Goal: Task Accomplishment & Management: Complete application form

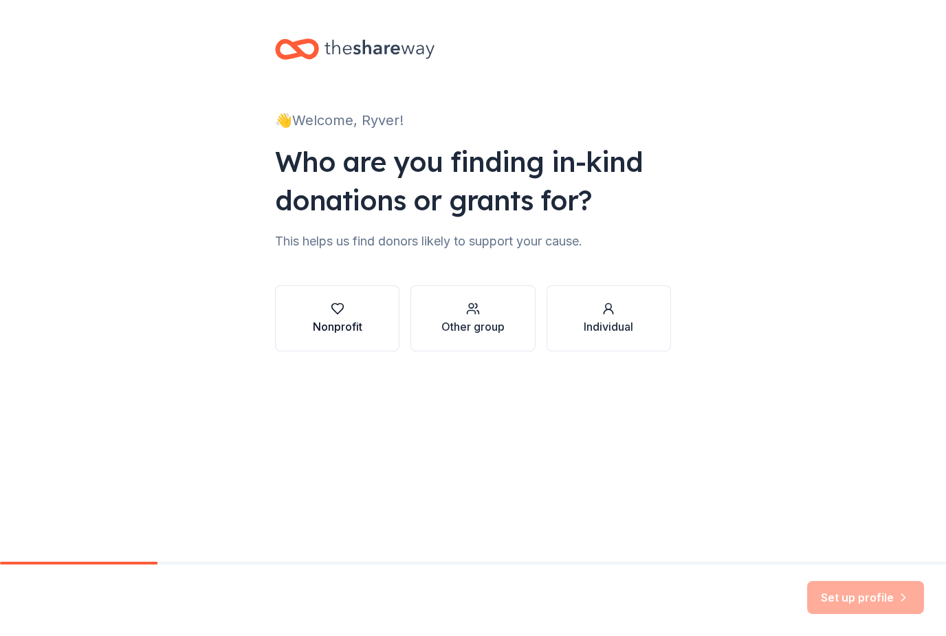
click at [380, 323] on button "Nonprofit" at bounding box center [337, 318] width 124 height 66
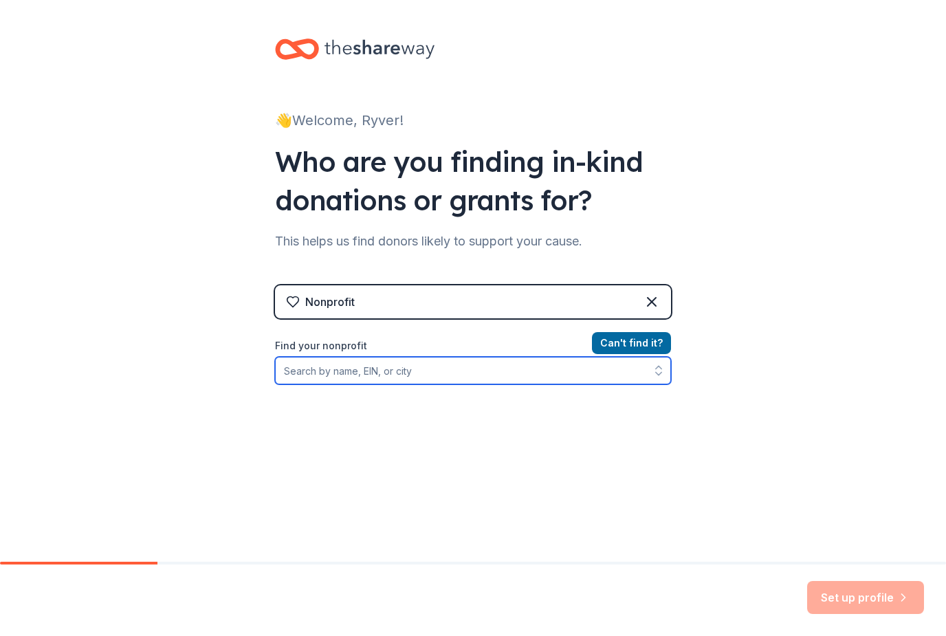
click at [470, 377] on input "Find your nonprofit" at bounding box center [473, 370] width 396 height 27
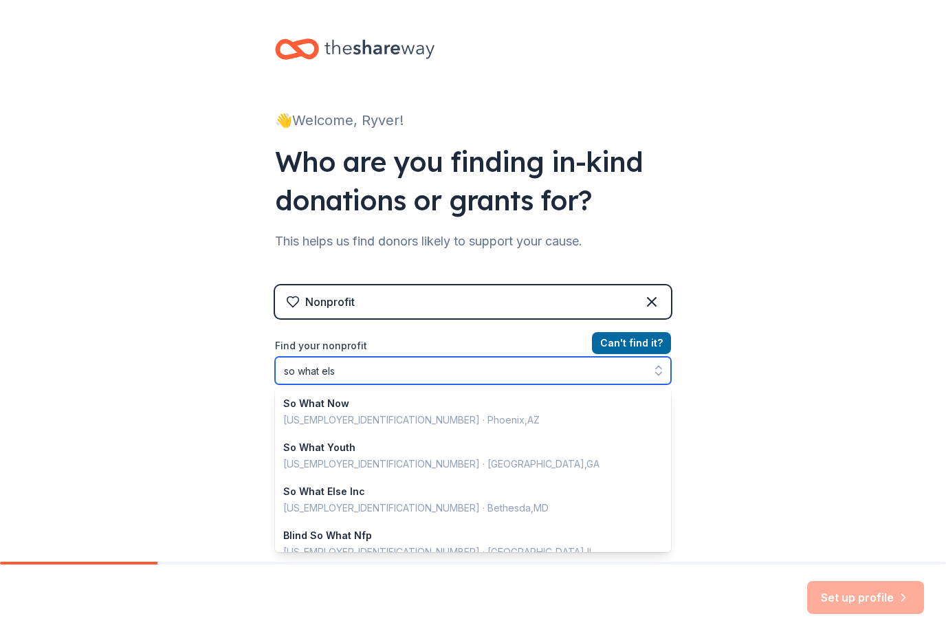
type input "so what else"
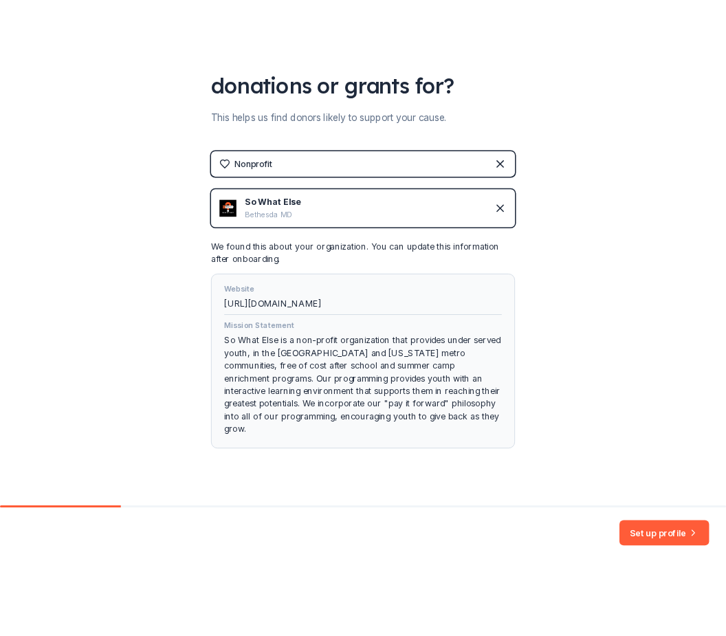
scroll to position [186, 0]
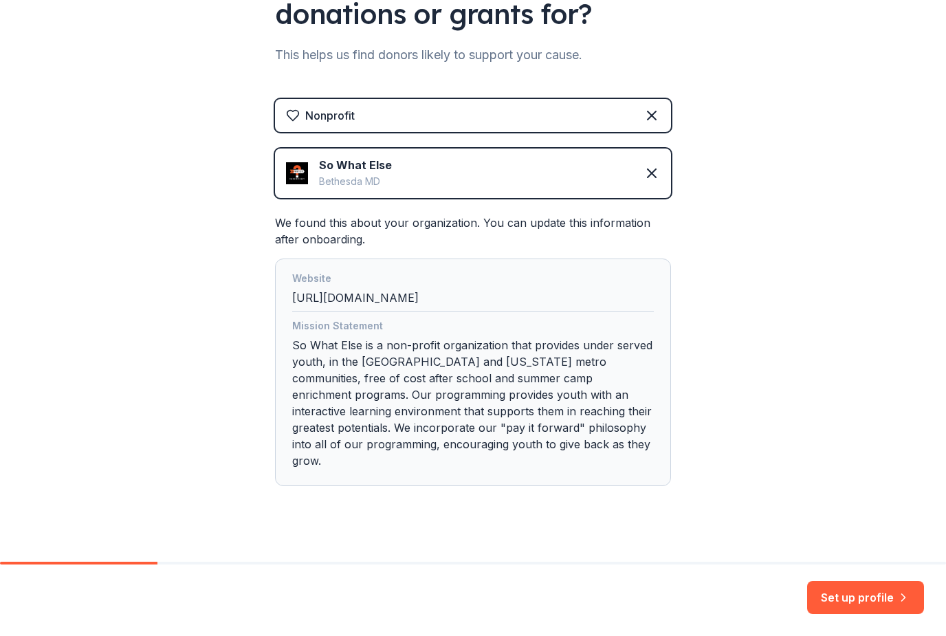
click at [453, 308] on div "Website http://www.sowhatelse.org" at bounding box center [472, 291] width 361 height 42
click at [820, 591] on button "Set up profile" at bounding box center [865, 597] width 117 height 33
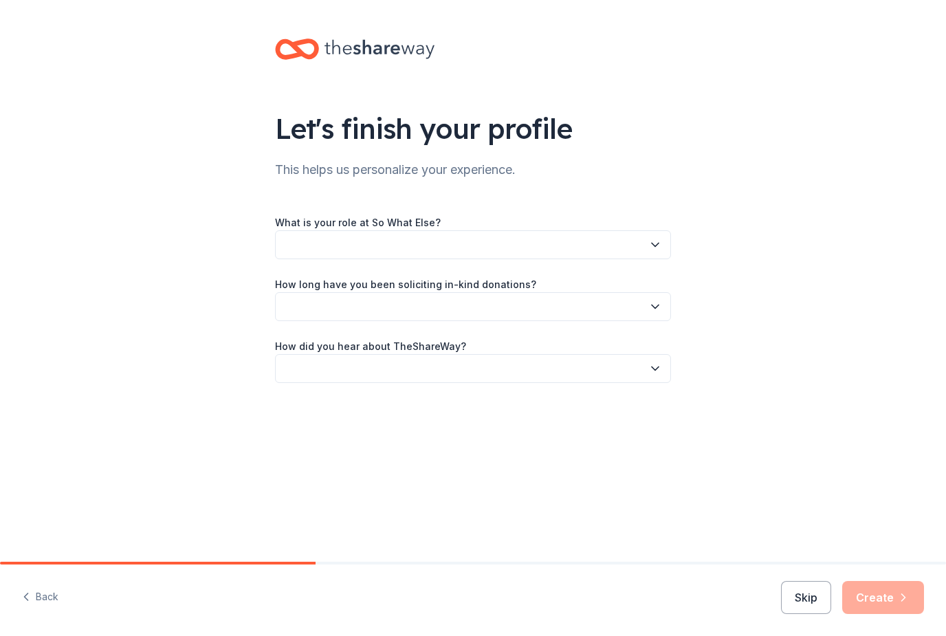
click at [552, 242] on button "button" at bounding box center [473, 244] width 396 height 29
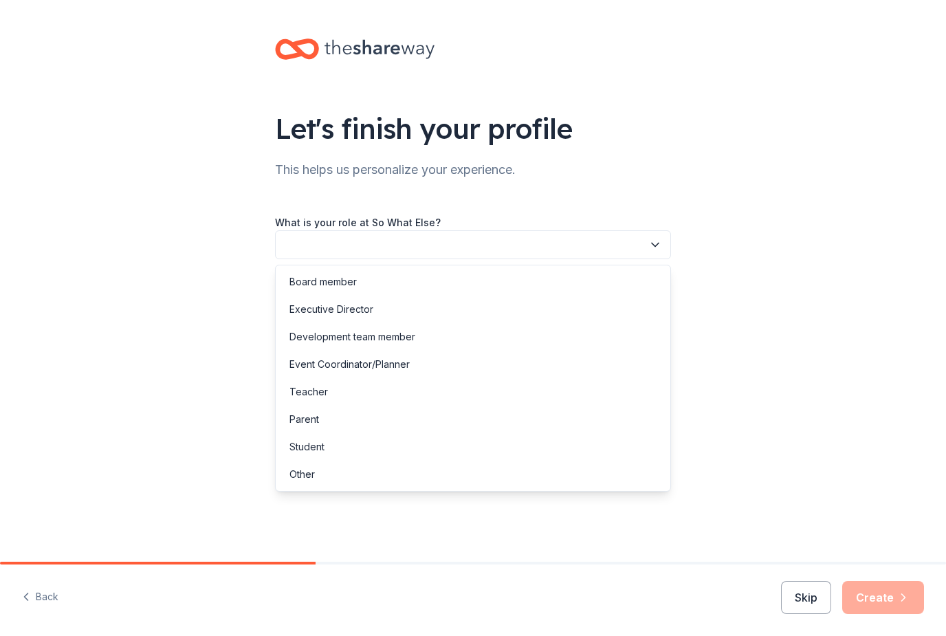
click at [344, 245] on button "button" at bounding box center [473, 244] width 396 height 29
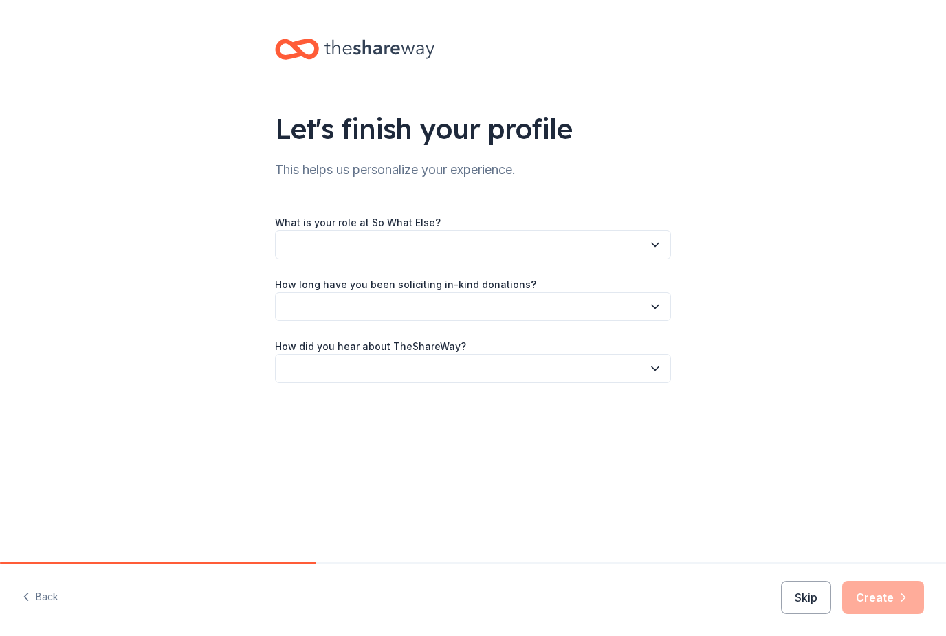
click at [344, 245] on button "button" at bounding box center [473, 244] width 396 height 29
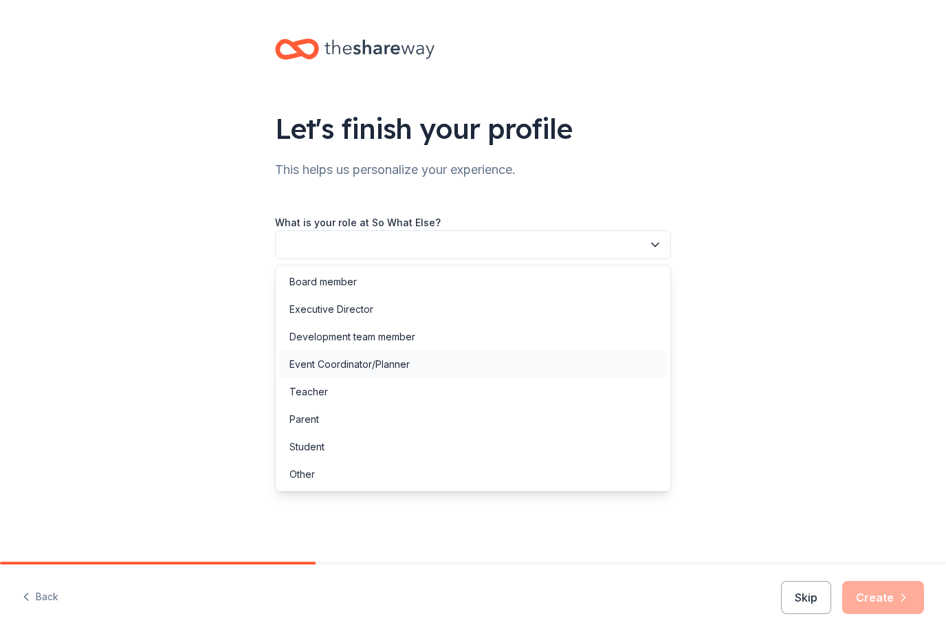
click at [372, 358] on div "Event Coordinator/Planner" at bounding box center [349, 364] width 120 height 16
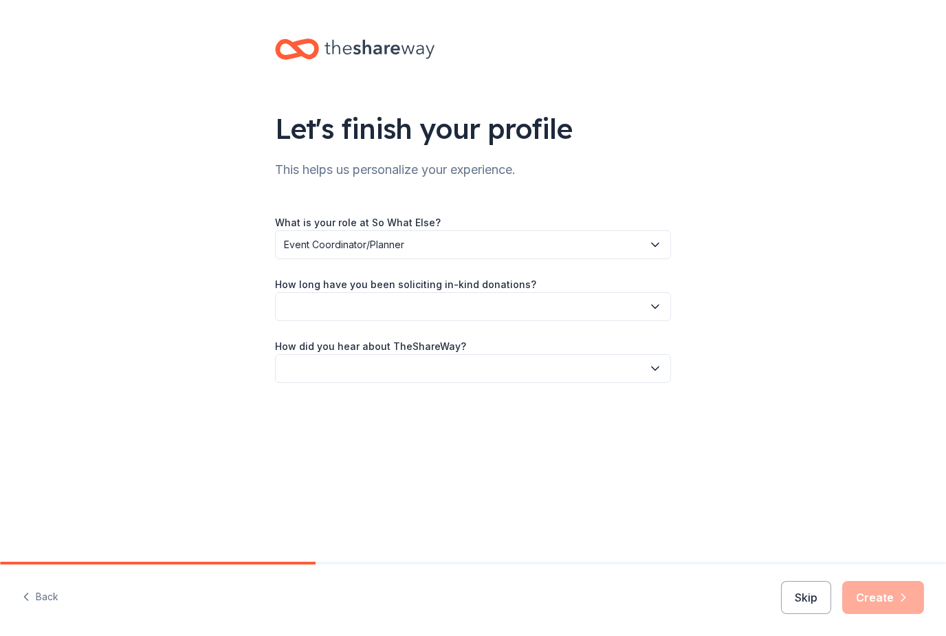
click at [348, 297] on button "button" at bounding box center [473, 306] width 396 height 29
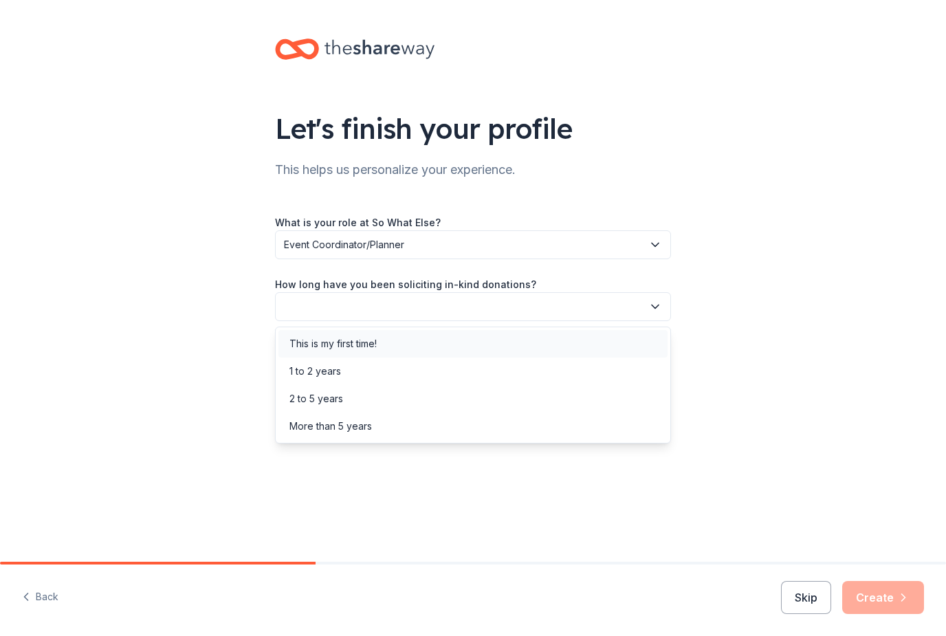
click at [335, 339] on div "This is my first time!" at bounding box center [332, 343] width 87 height 16
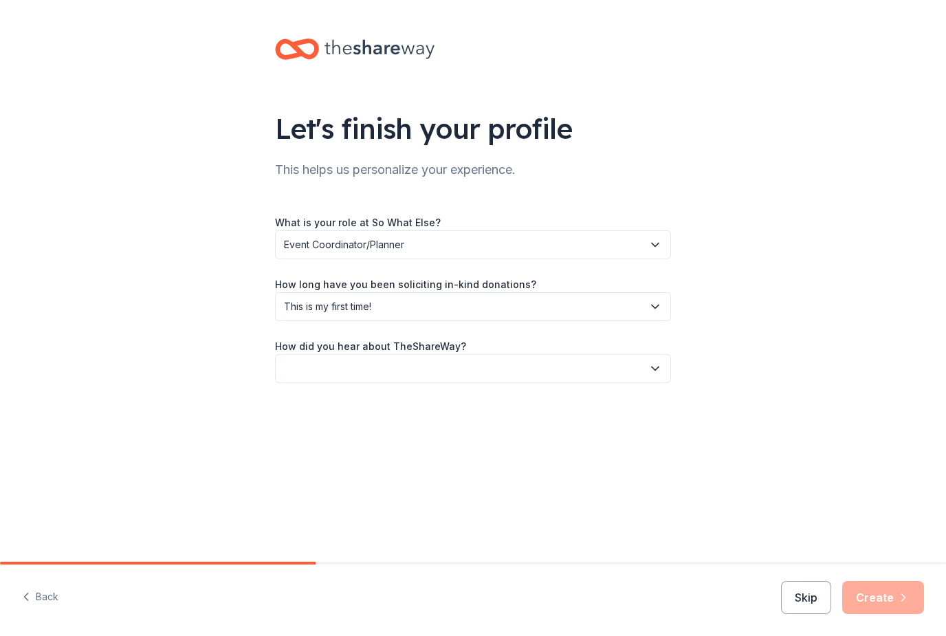
click at [336, 379] on button "button" at bounding box center [473, 368] width 396 height 29
click at [337, 430] on div "Online search" at bounding box center [320, 433] width 63 height 16
click at [904, 599] on icon "button" at bounding box center [903, 597] width 3 height 7
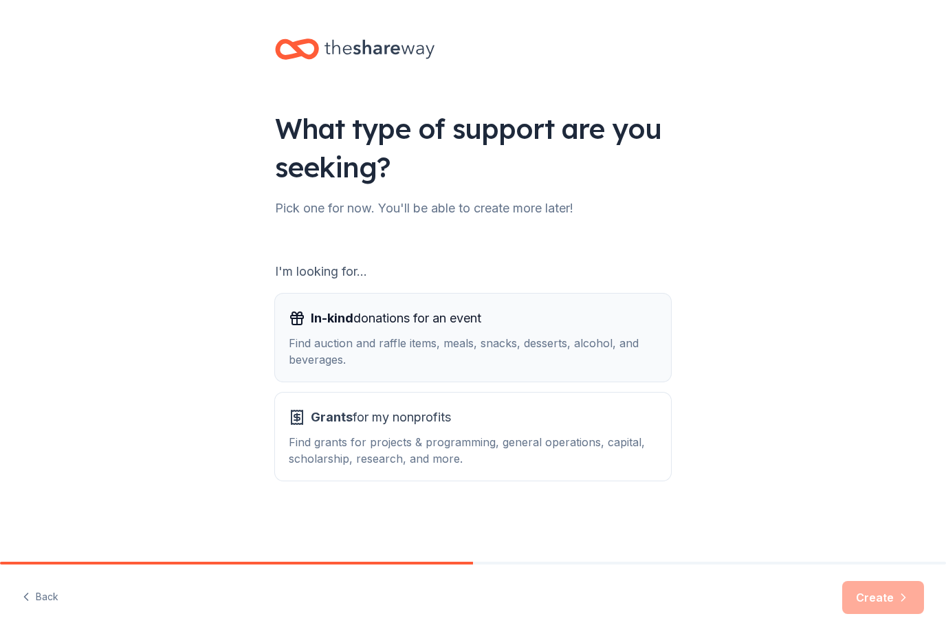
click at [635, 345] on div "Find auction and raffle items, meals, snacks, desserts, alcohol, and beverages." at bounding box center [473, 351] width 368 height 33
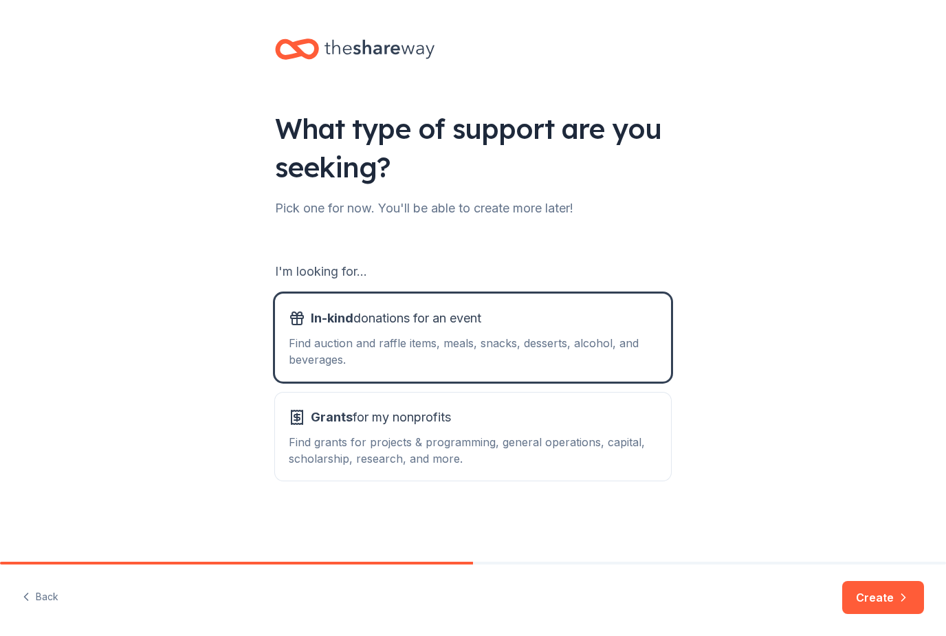
click at [854, 595] on button "Create" at bounding box center [883, 597] width 82 height 33
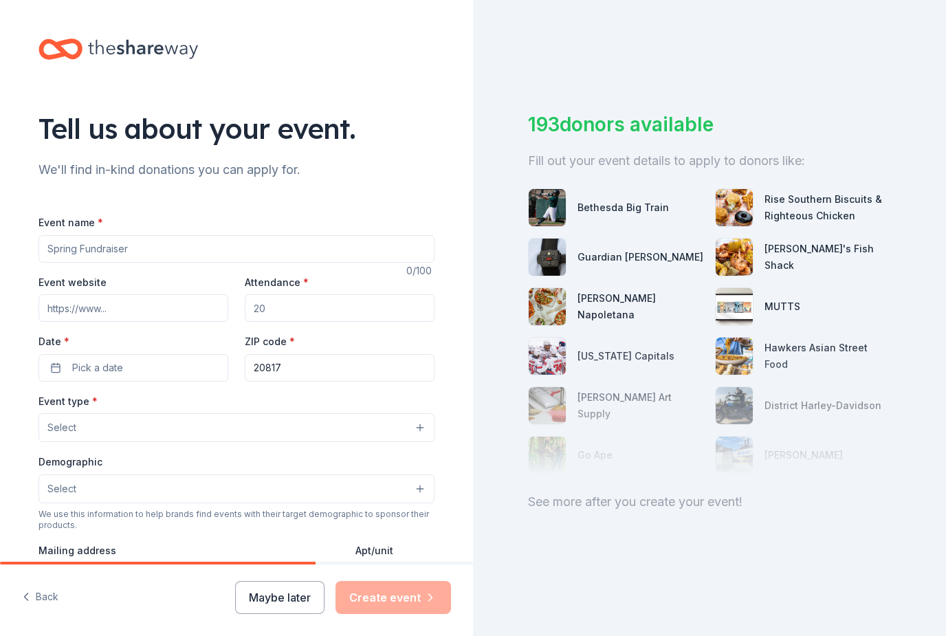
click at [385, 251] on input "Event name *" at bounding box center [236, 248] width 396 height 27
click at [379, 311] on input "Attendance *" at bounding box center [340, 307] width 190 height 27
click at [164, 252] on input "Event name *" at bounding box center [236, 248] width 396 height 27
type input "Annual So What Else Gala"
click at [126, 302] on input "Event website" at bounding box center [133, 307] width 190 height 27
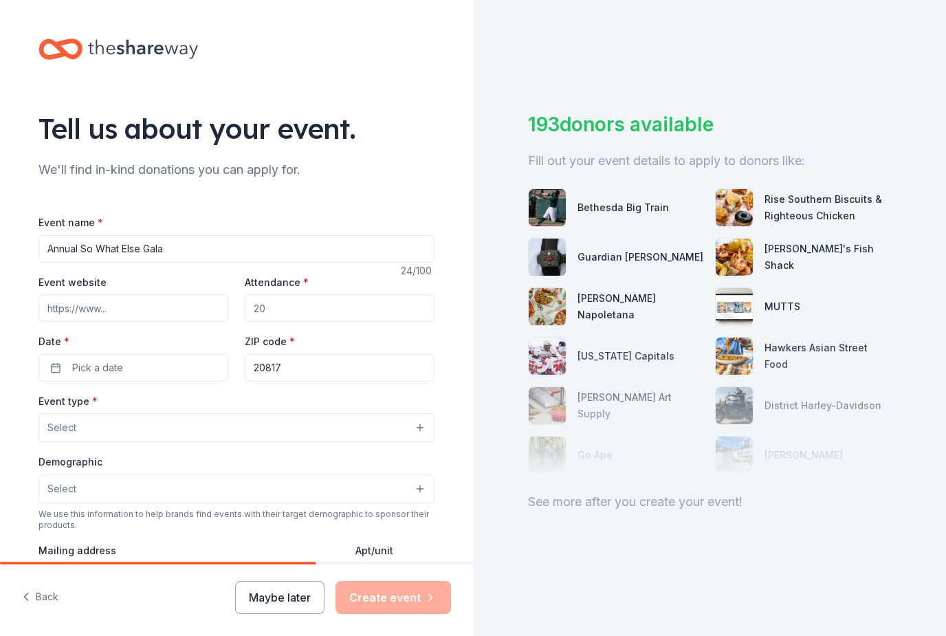
paste input "https://sowhatelse.salsalabs.org/Gala2025/index.html"
type input "https://sowhatelse.salsalabs.org/Gala2025/index.html"
click at [364, 306] on input "Attendance *" at bounding box center [340, 307] width 190 height 27
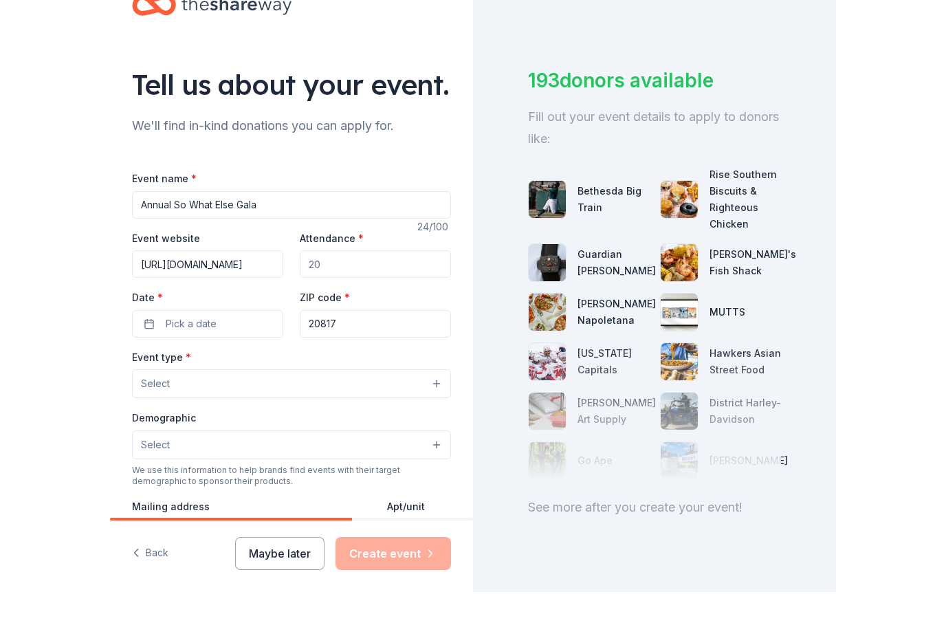
scroll to position [44, 0]
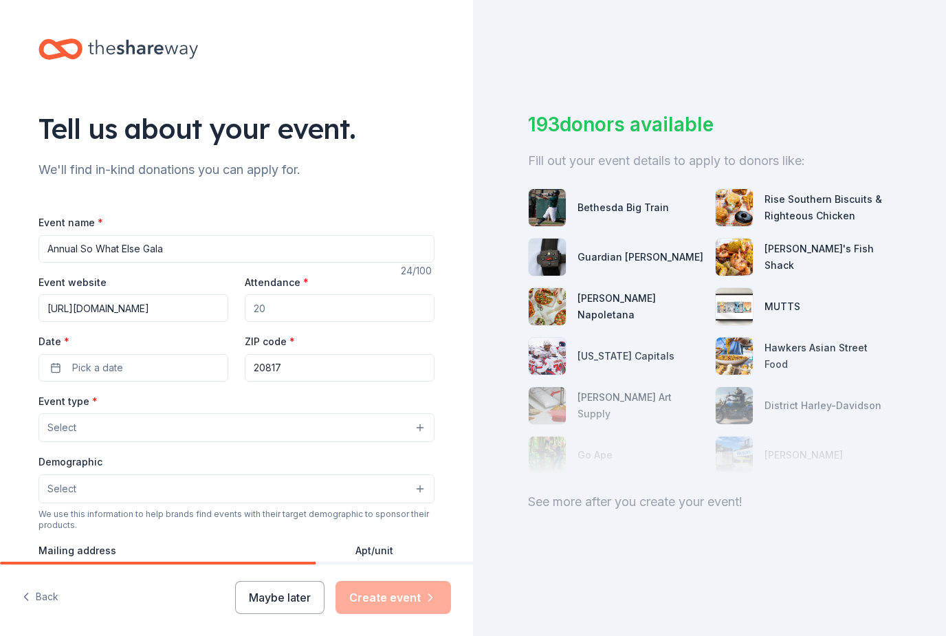
click at [337, 294] on input "Attendance *" at bounding box center [340, 307] width 190 height 27
type input "250"
click at [200, 354] on button "Pick a date" at bounding box center [133, 367] width 190 height 27
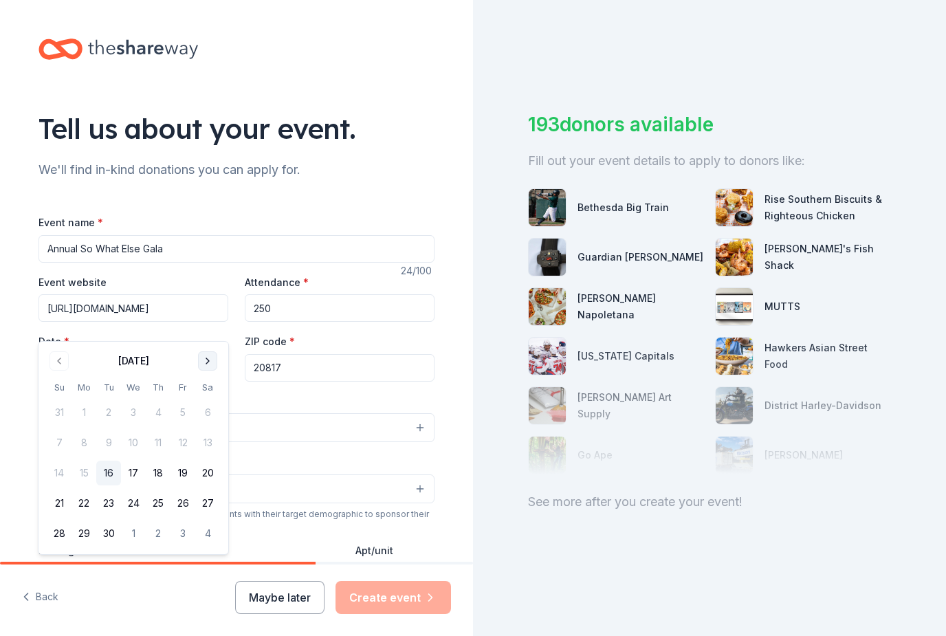
click at [209, 361] on button "Go to next month" at bounding box center [207, 360] width 19 height 19
click at [181, 449] on button "7" at bounding box center [182, 442] width 25 height 25
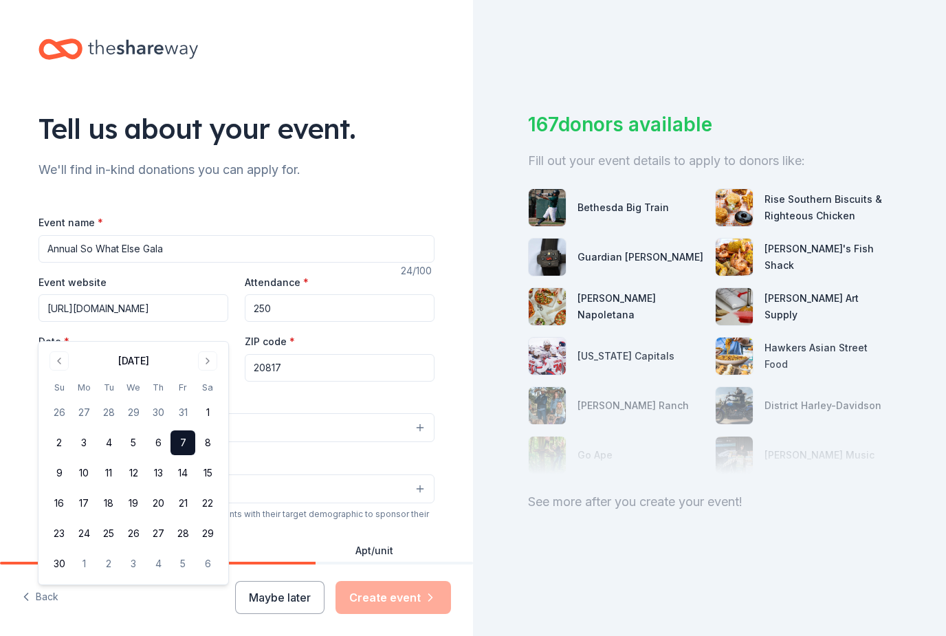
click at [326, 453] on div "Demographic Select" at bounding box center [236, 478] width 396 height 50
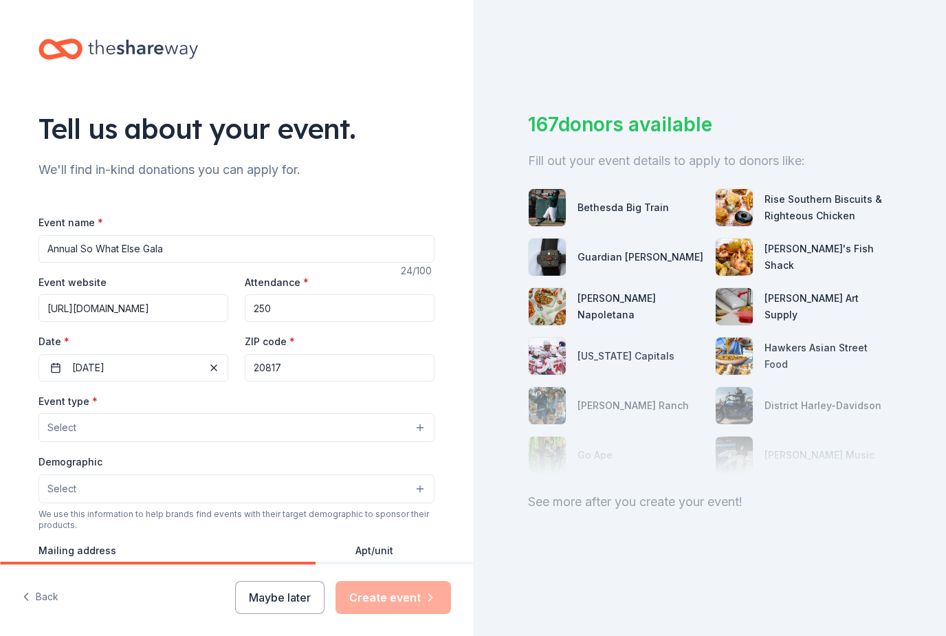
click at [284, 413] on button "Select" at bounding box center [236, 427] width 396 height 29
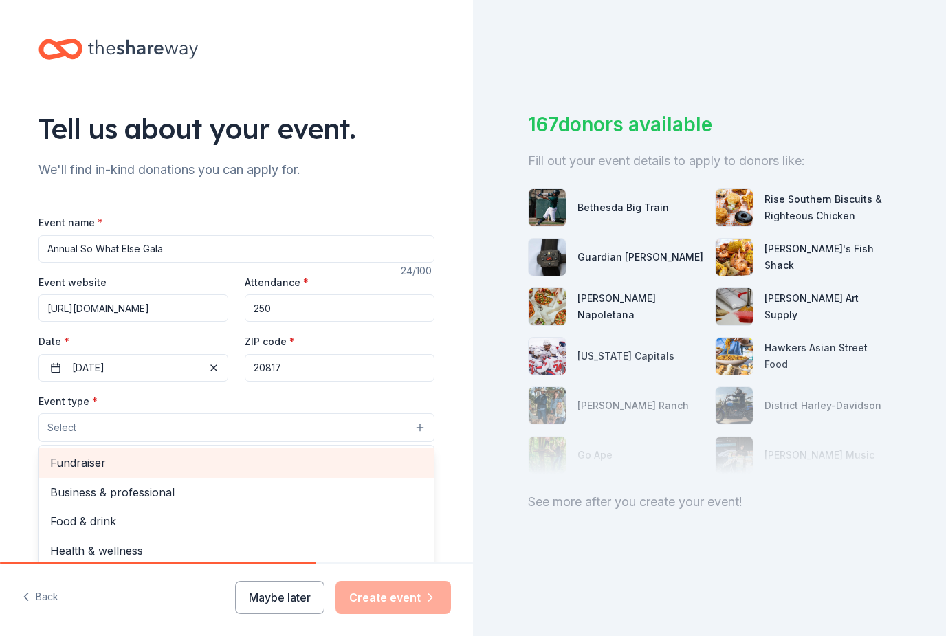
drag, startPoint x: 194, startPoint y: 413, endPoint x: 184, endPoint y: 412, distance: 10.4
click at [192, 454] on span "Fundraiser" at bounding box center [236, 463] width 372 height 18
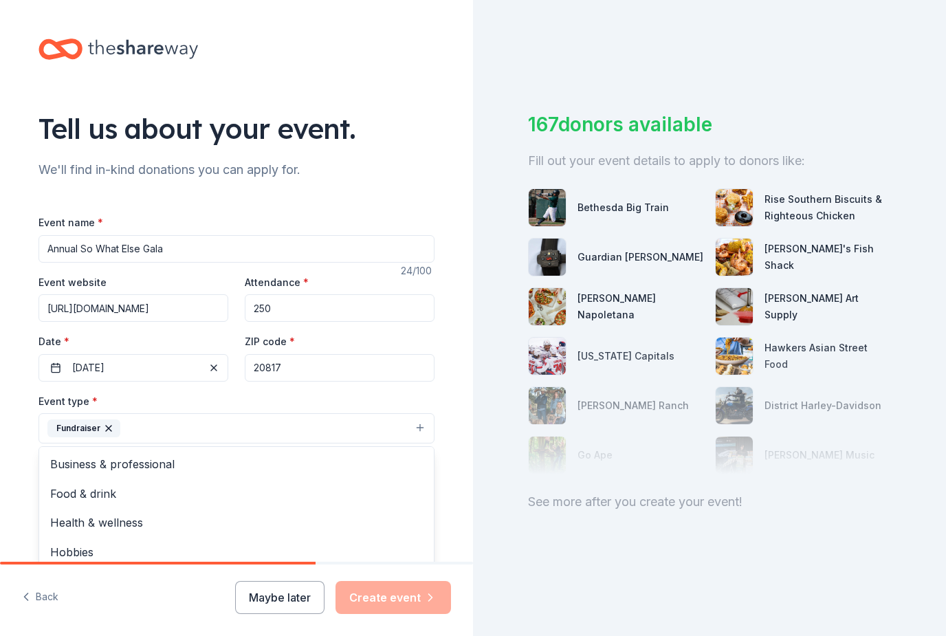
click at [323, 392] on div "Event type * Fundraiser Business & professional Food & drink Health & wellness …" at bounding box center [236, 418] width 396 height 52
click at [454, 387] on div "Tell us about your event. We'll find in-kind donations you can apply for. Event…" at bounding box center [236, 458] width 440 height 916
click at [399, 413] on button "Fundraiser" at bounding box center [236, 428] width 396 height 30
click at [390, 476] on button "Select" at bounding box center [236, 490] width 396 height 29
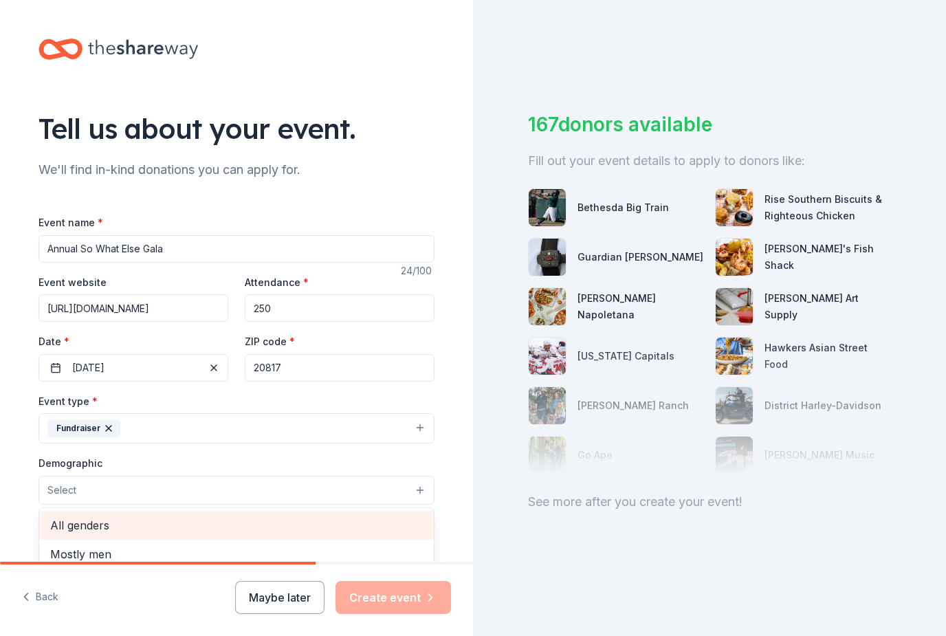
click at [341, 516] on span "All genders" at bounding box center [236, 525] width 372 height 18
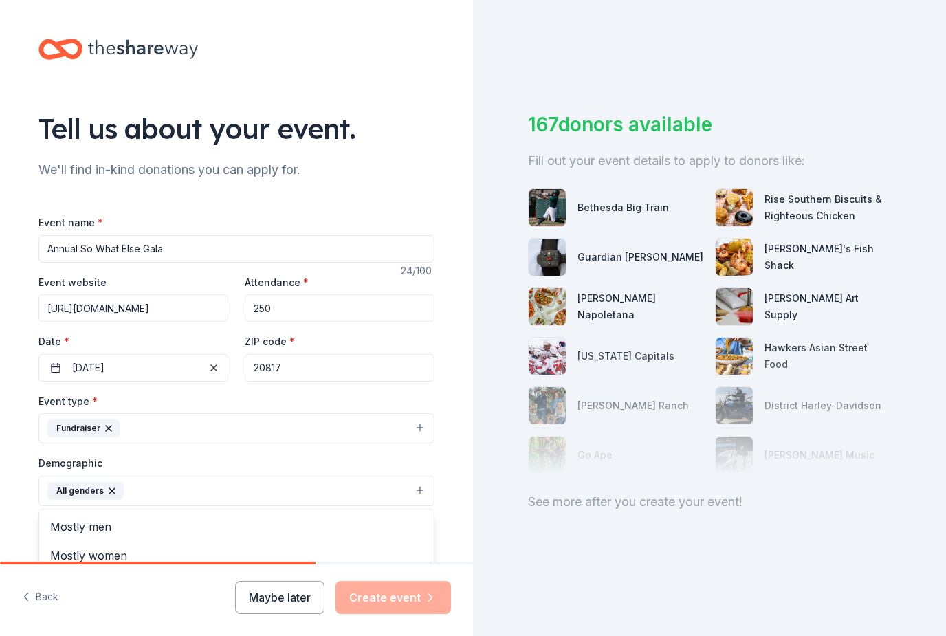
click at [463, 470] on div "Tell us about your event. We'll find in-kind donations you can apply for. Event…" at bounding box center [236, 458] width 473 height 917
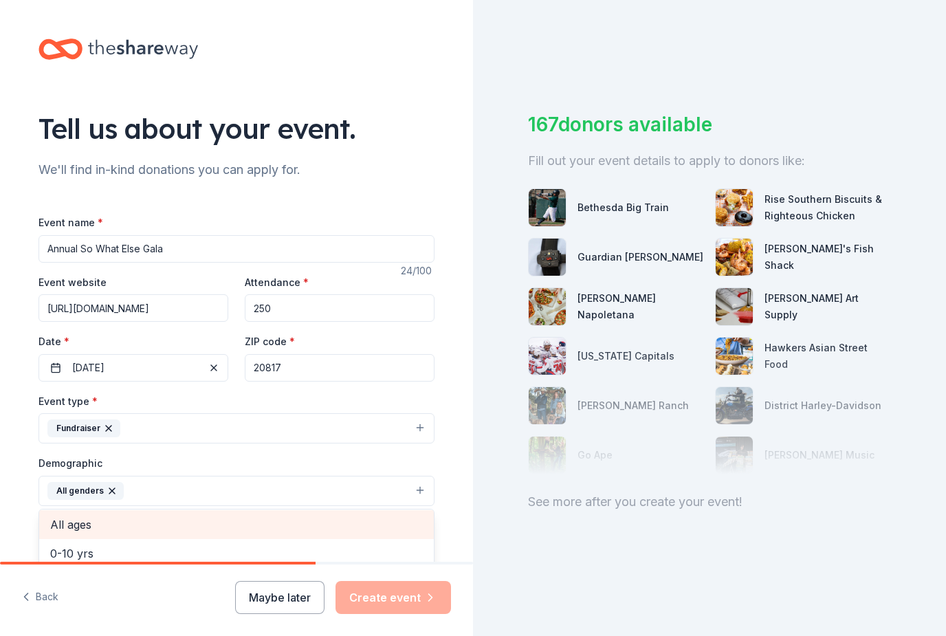
scroll to position [53, 0]
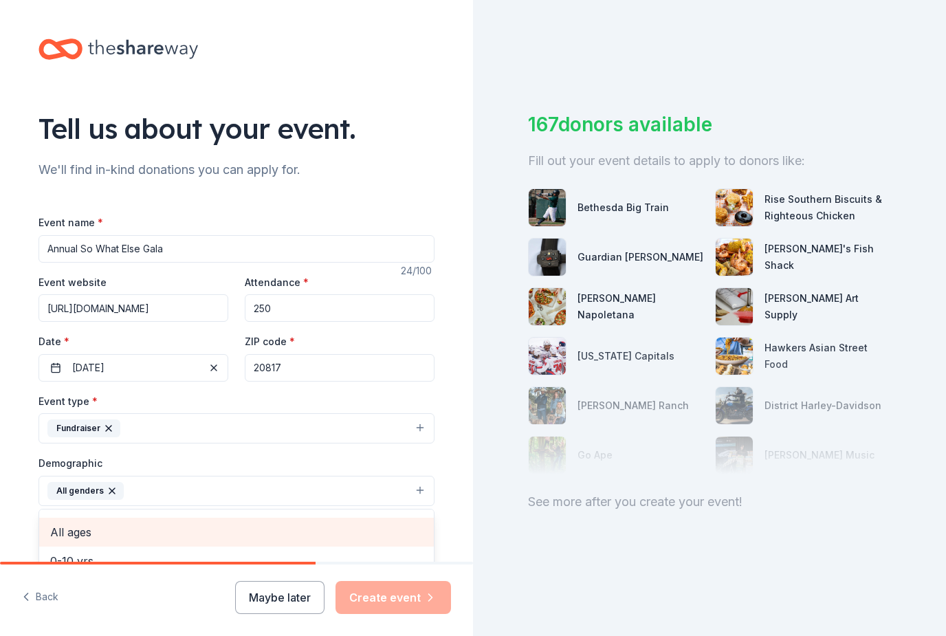
click at [329, 523] on span "All ages" at bounding box center [236, 532] width 372 height 18
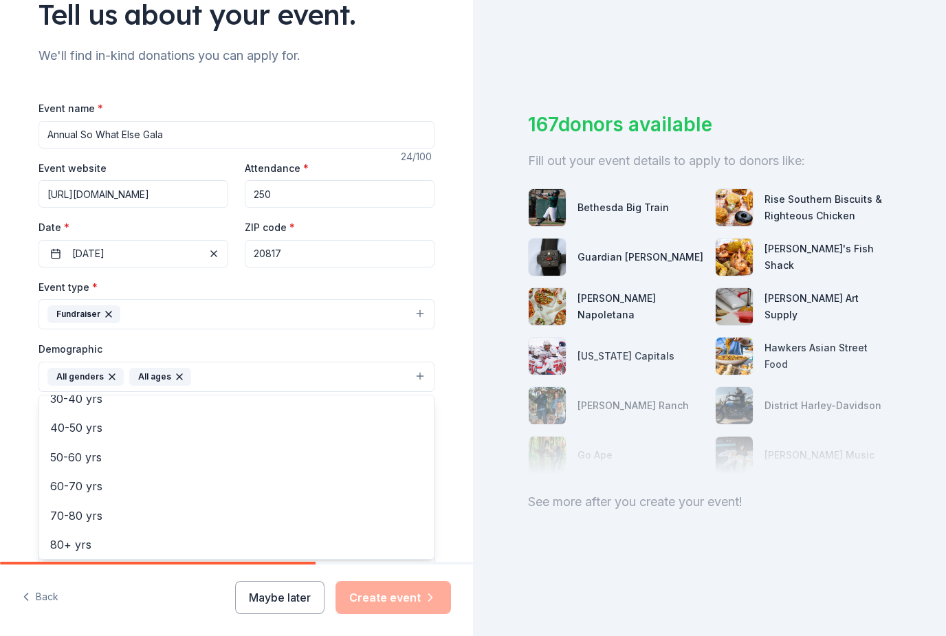
scroll to position [142, 0]
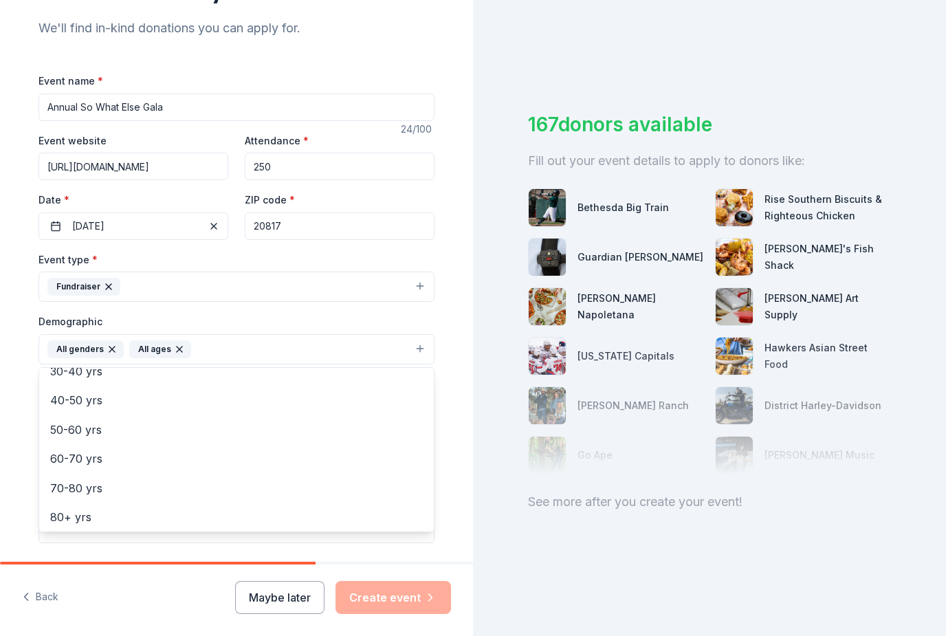
click at [388, 506] on div "Event name * Annual So What Else Gala 24 /100 Event website https://sowhatelse.…" at bounding box center [236, 391] width 396 height 638
click at [420, 513] on div "Event name * Annual So What Else Gala 24 /100 Event website https://sowhatelse.…" at bounding box center [236, 391] width 396 height 638
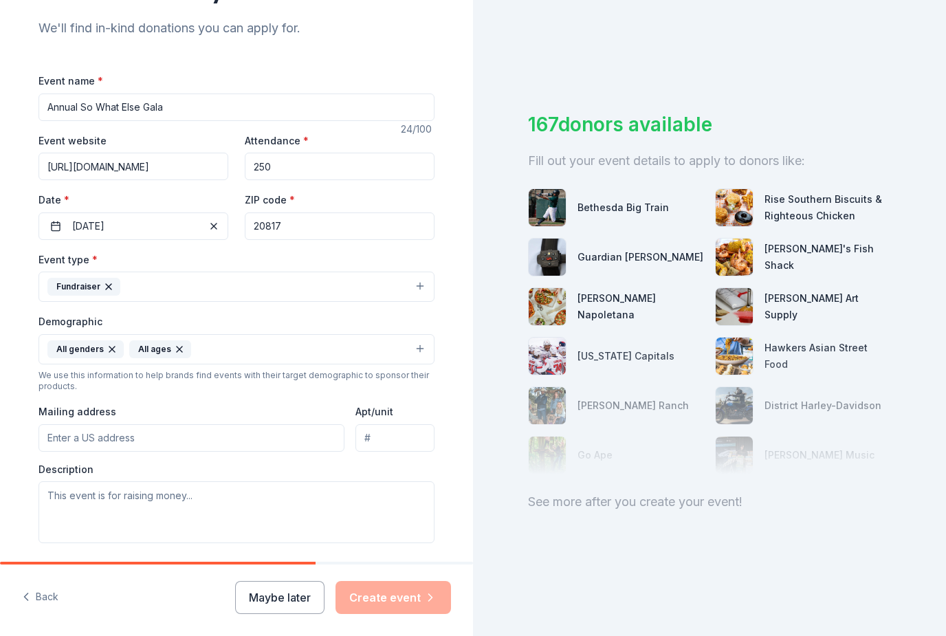
click at [371, 334] on button "All genders All ages" at bounding box center [236, 349] width 396 height 30
click at [295, 424] on input "Mailing address" at bounding box center [191, 437] width 306 height 27
click at [251, 435] on input "Mailing address" at bounding box center [191, 437] width 306 height 27
paste input "6901 Rockledge Drive, Suite 709, Bethesda, MD 20817"
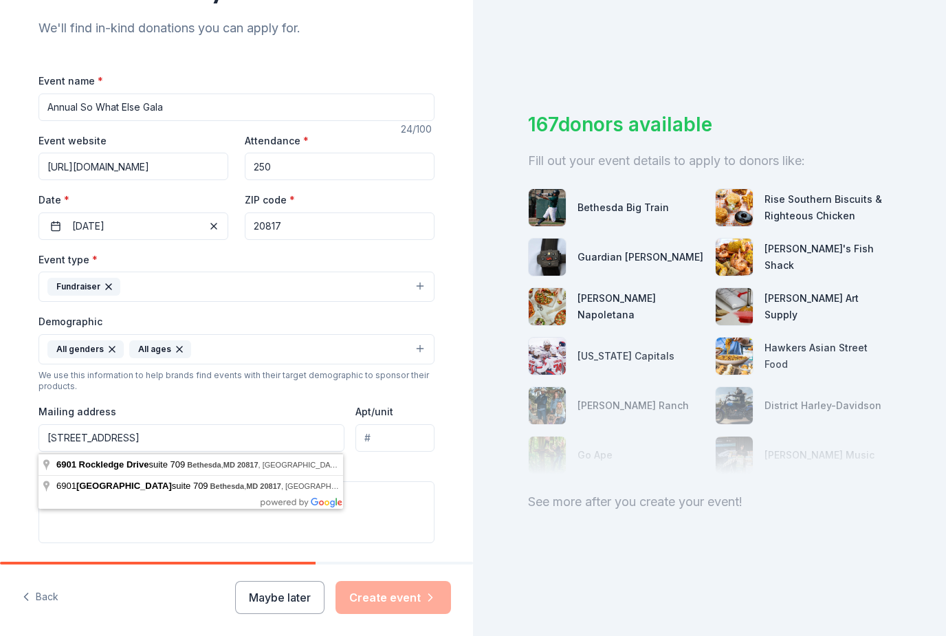
click at [236, 568] on div "What are you looking for? * Auction & raffle Meals Snacks Desserts Alcohol Beve…" at bounding box center [236, 597] width 396 height 76
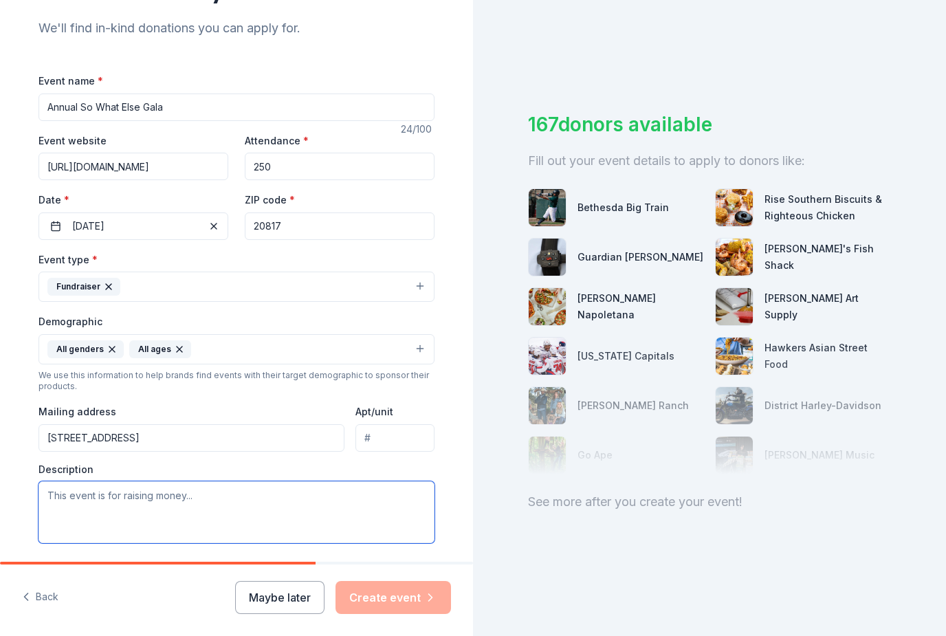
click at [290, 505] on textarea at bounding box center [236, 512] width 396 height 62
click at [396, 449] on input "Apt/unit" at bounding box center [394, 437] width 79 height 27
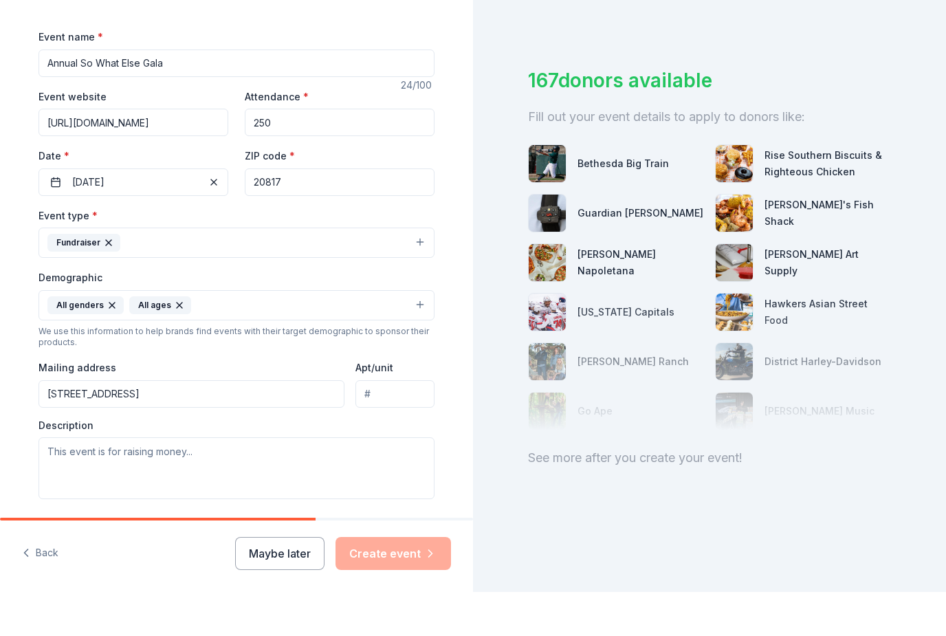
scroll to position [44, 0]
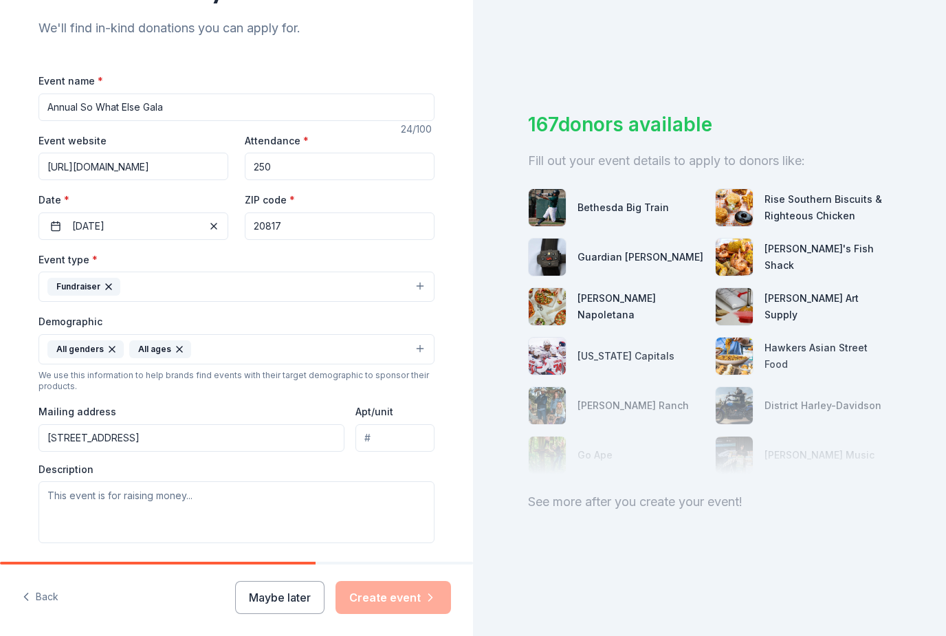
click at [93, 424] on input "6901 Rockledge Drive, Suite 709, Bethesda, MD 20817" at bounding box center [191, 437] width 306 height 27
click at [385, 424] on input "Apt/unit" at bounding box center [394, 437] width 79 height 27
click at [304, 424] on input "6901 Rockledge Drive, Suite 709, Bethesda, MD 20817" at bounding box center [191, 437] width 306 height 27
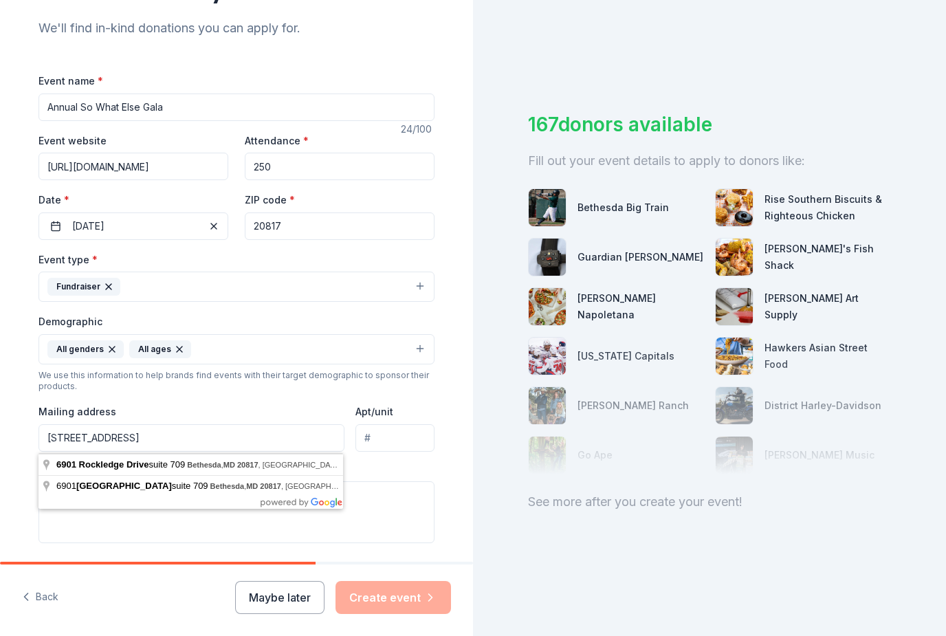
type input "6901 Rockledge Drive, Bethesda, MD, 20817"
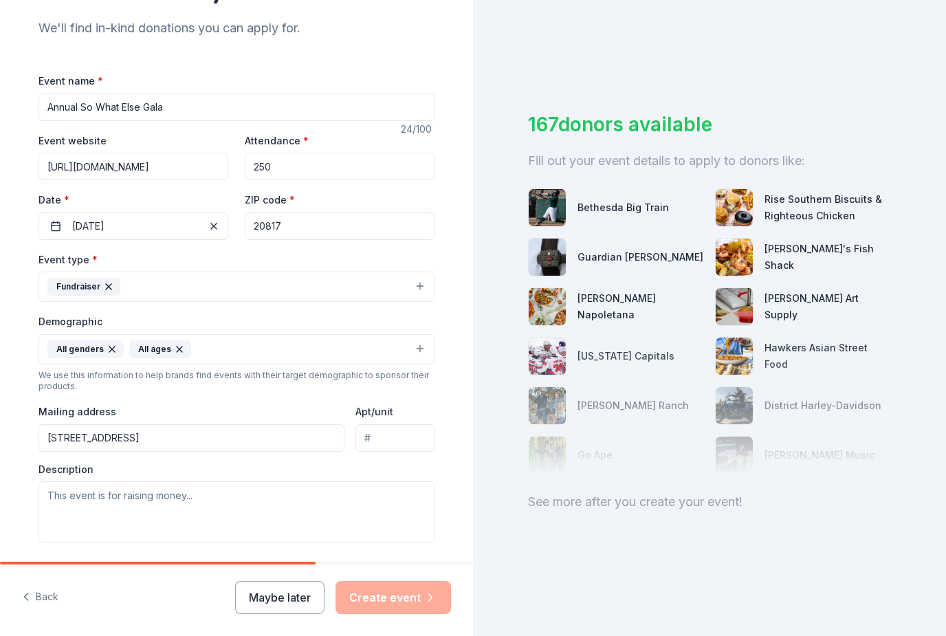
click at [222, 352] on div "Event type * Fundraiser Demographic All genders All ages We use this informatio…" at bounding box center [236, 397] width 396 height 292
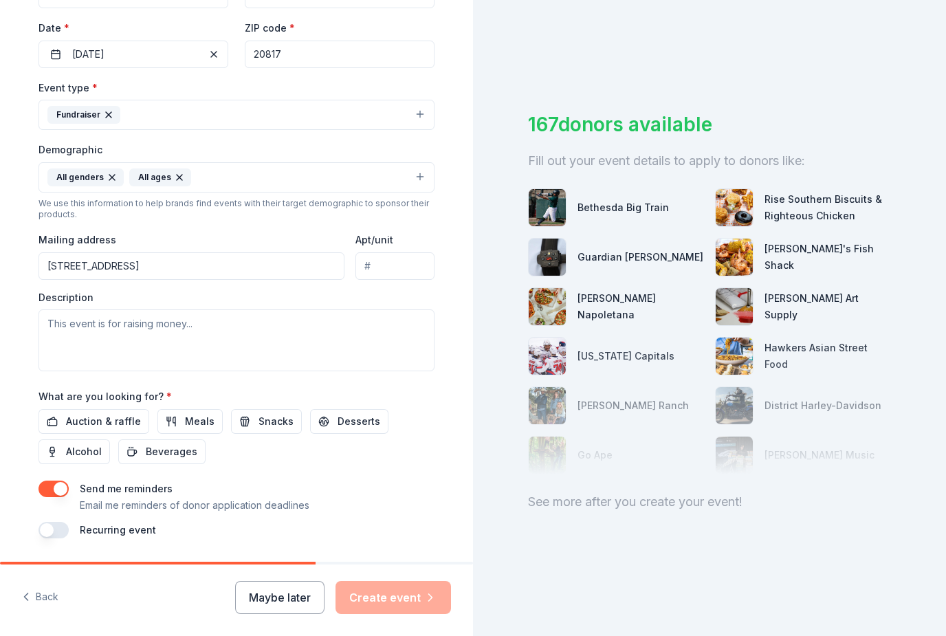
scroll to position [313, 0]
click at [131, 424] on span "Auction & raffle" at bounding box center [103, 421] width 75 height 16
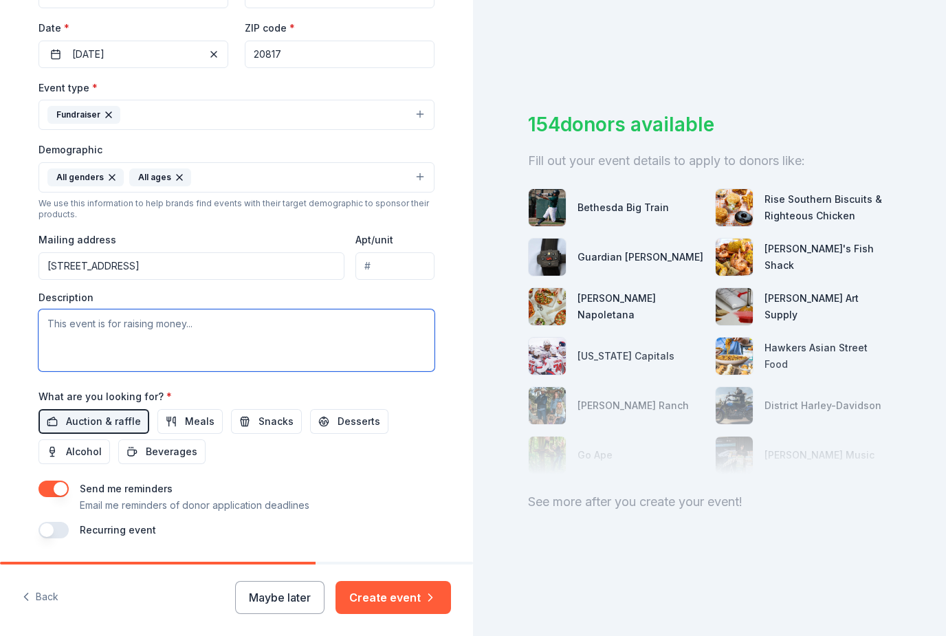
click at [336, 359] on textarea at bounding box center [236, 340] width 396 height 62
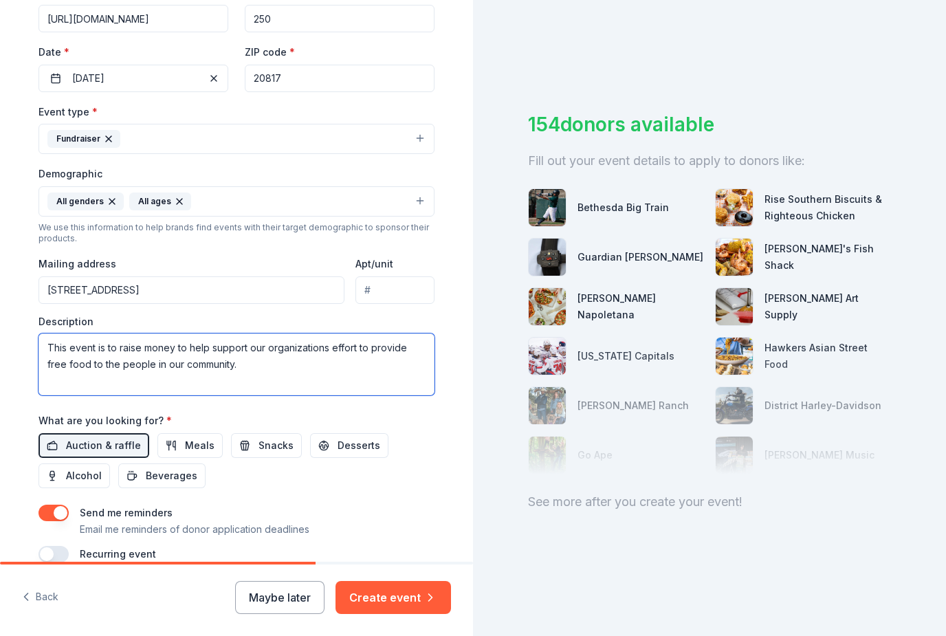
scroll to position [300, 0]
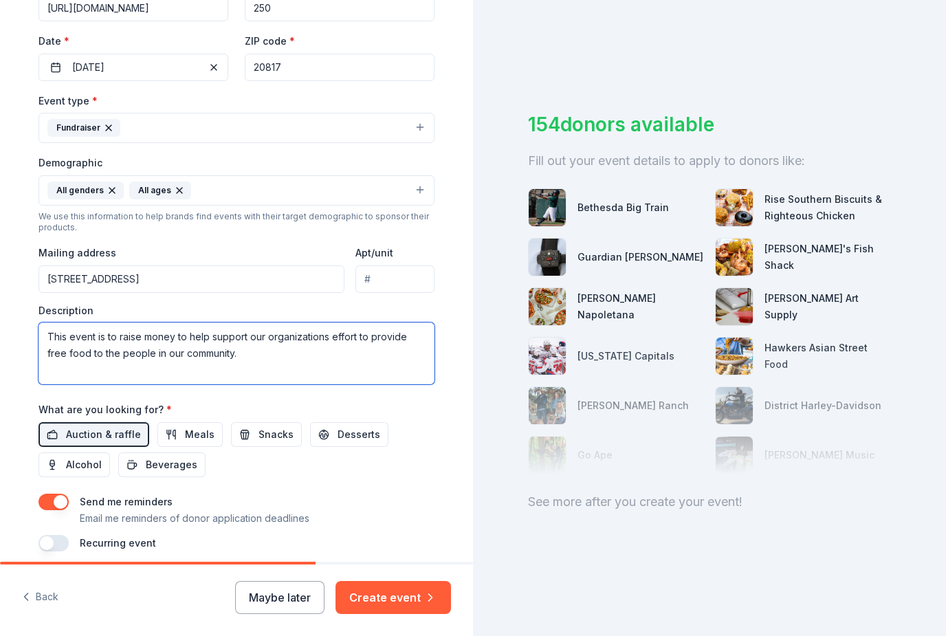
click at [75, 353] on textarea "This event is to raise money to help support our organizations effort to provid…" at bounding box center [236, 353] width 396 height 62
click at [69, 354] on textarea "This event is to raise money to help support our organizations effort to provid…" at bounding box center [236, 353] width 396 height 62
click at [352, 364] on textarea "This event is to raise money to help support our organizations effort to provid…" at bounding box center [236, 353] width 396 height 62
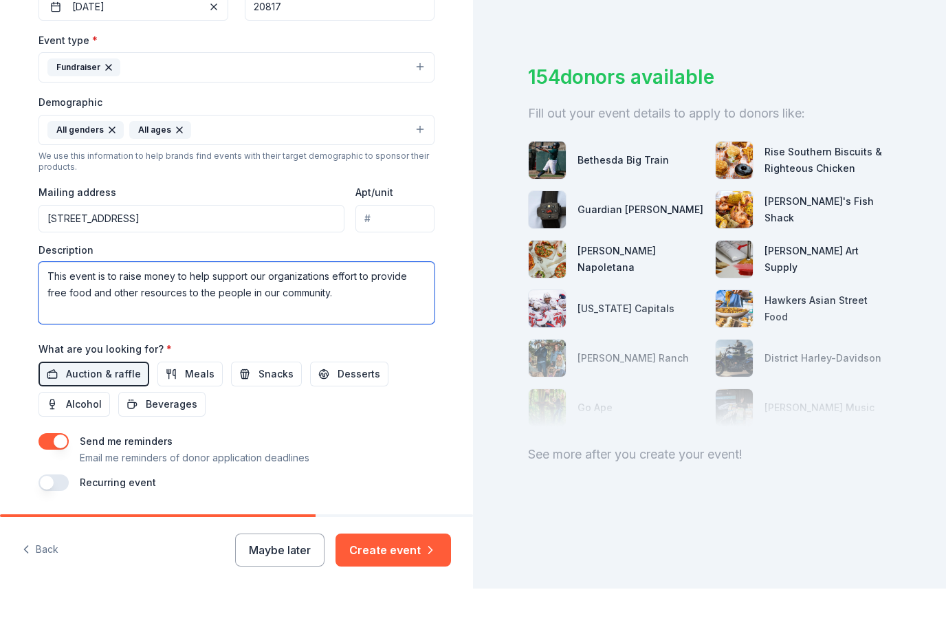
scroll to position [44, 0]
type textarea "This event is to raise money to help support our organizations effort to provid…"
click at [432, 590] on icon "button" at bounding box center [430, 597] width 14 height 14
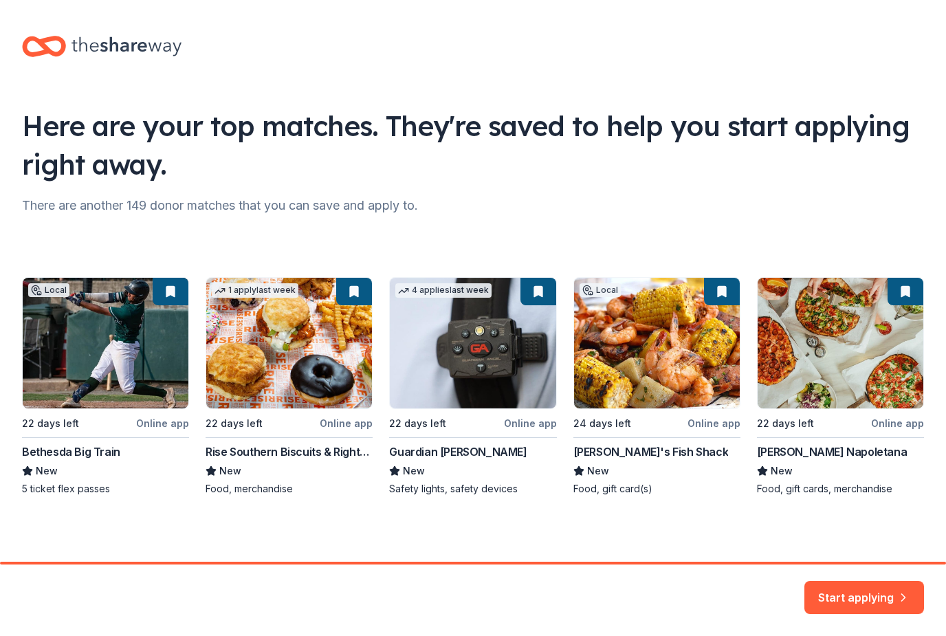
scroll to position [3, 0]
click at [855, 598] on button "Start applying" at bounding box center [864, 589] width 120 height 33
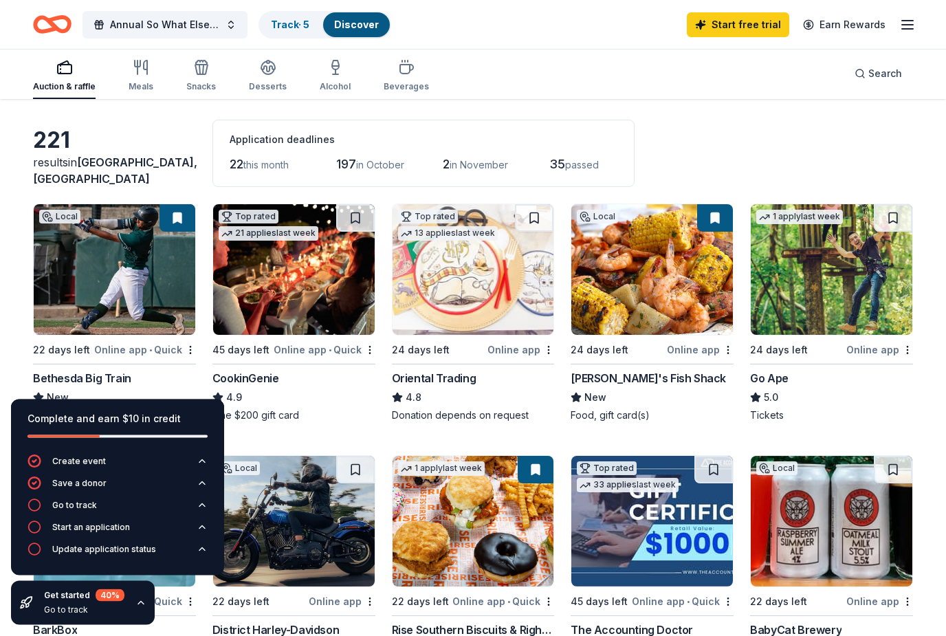
scroll to position [50, 0]
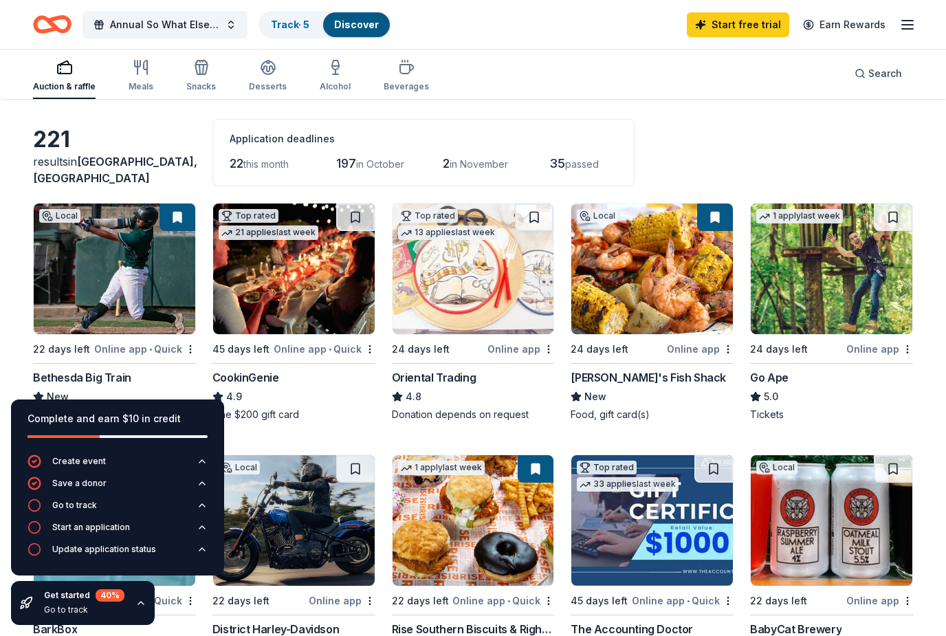
click at [159, 324] on img at bounding box center [114, 268] width 161 height 131
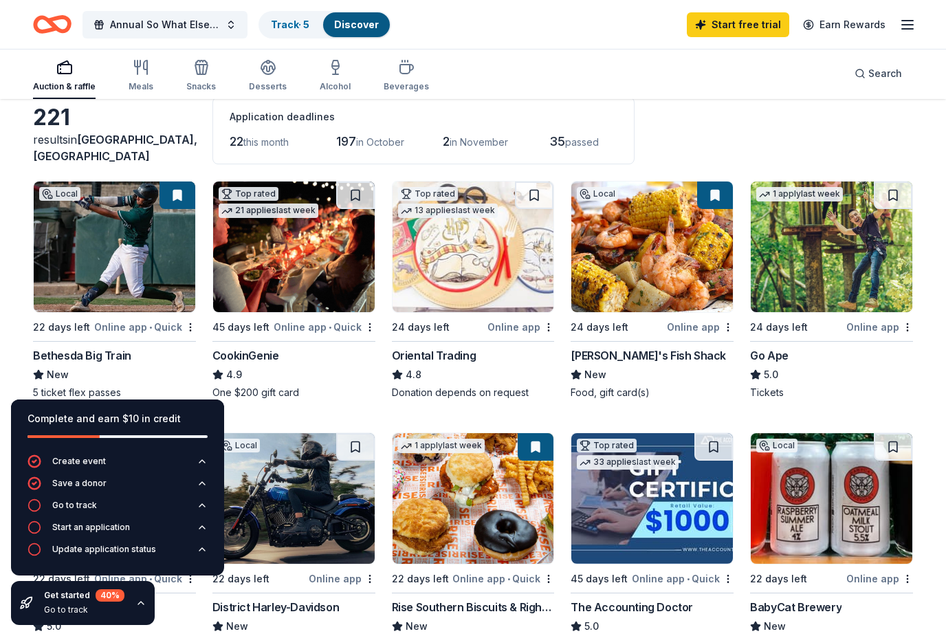
click at [671, 262] on img at bounding box center [651, 246] width 161 height 131
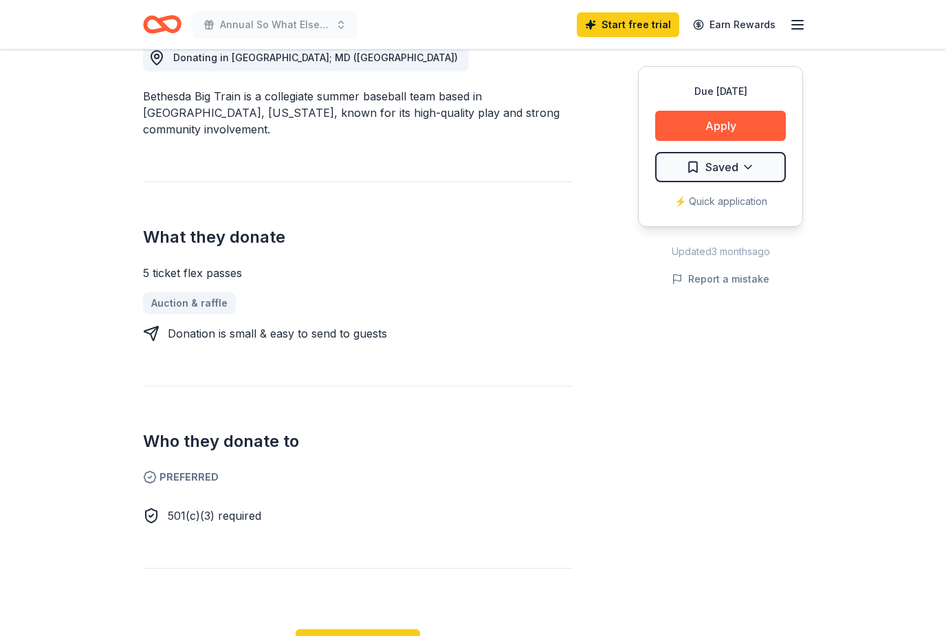
scroll to position [407, 0]
drag, startPoint x: 142, startPoint y: 258, endPoint x: 207, endPoint y: 256, distance: 65.3
click at [220, 260] on div "Bethesda Big Train New Share Donating in DC; MD (Montgomery County) Bethesda Bi…" at bounding box center [473, 473] width 704 height 1662
drag, startPoint x: 245, startPoint y: 257, endPoint x: 184, endPoint y: 254, distance: 61.2
click at [184, 264] on div "5 ticket flex passes" at bounding box center [357, 272] width 429 height 16
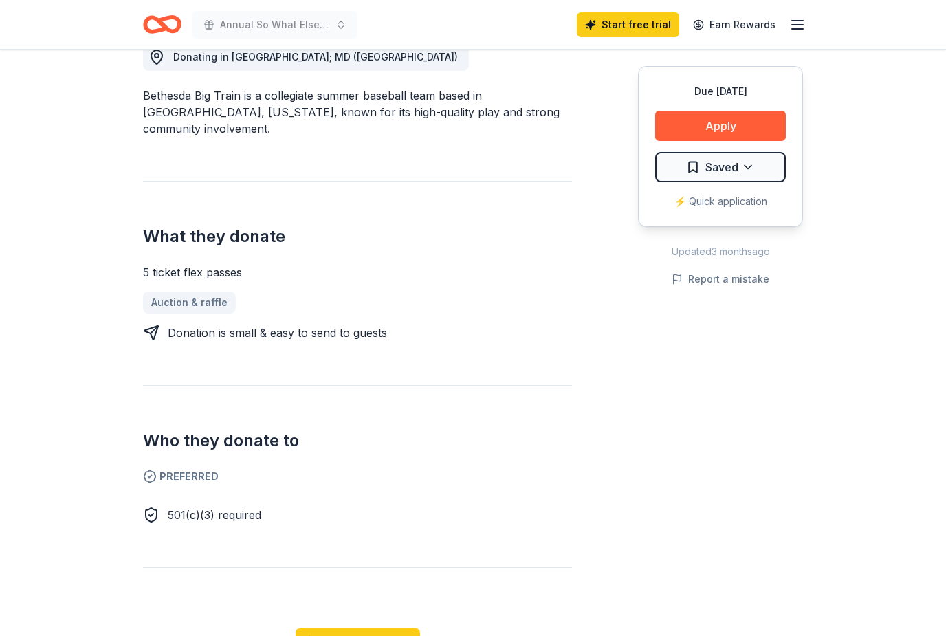
drag, startPoint x: 144, startPoint y: 257, endPoint x: 230, endPoint y: 256, distance: 85.2
click at [230, 264] on div "5 ticket flex passes" at bounding box center [357, 272] width 429 height 16
drag, startPoint x: 242, startPoint y: 258, endPoint x: 179, endPoint y: 249, distance: 63.3
click at [180, 264] on div "5 ticket flex passes" at bounding box center [357, 272] width 429 height 16
click at [677, 129] on button "Apply" at bounding box center [720, 126] width 131 height 30
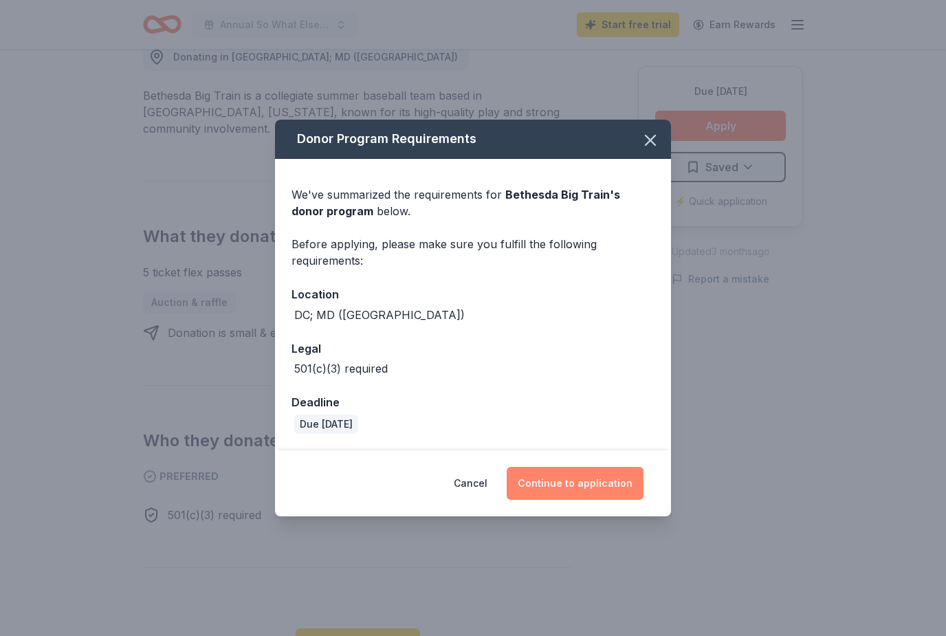
click at [551, 500] on button "Continue to application" at bounding box center [574, 483] width 137 height 33
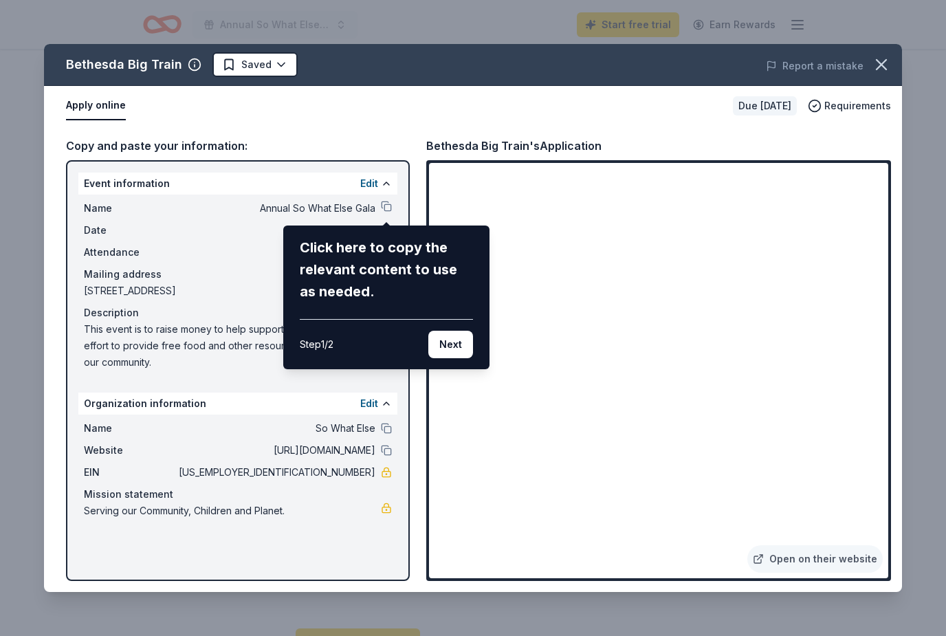
click at [454, 349] on button "Next" at bounding box center [450, 344] width 45 height 27
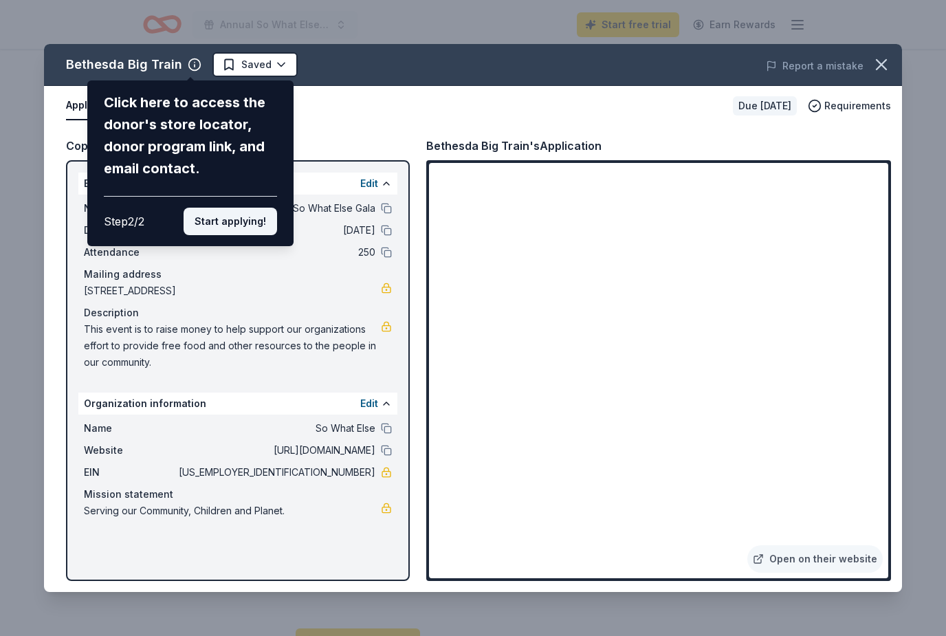
click at [262, 208] on button "Start applying!" at bounding box center [229, 221] width 93 height 27
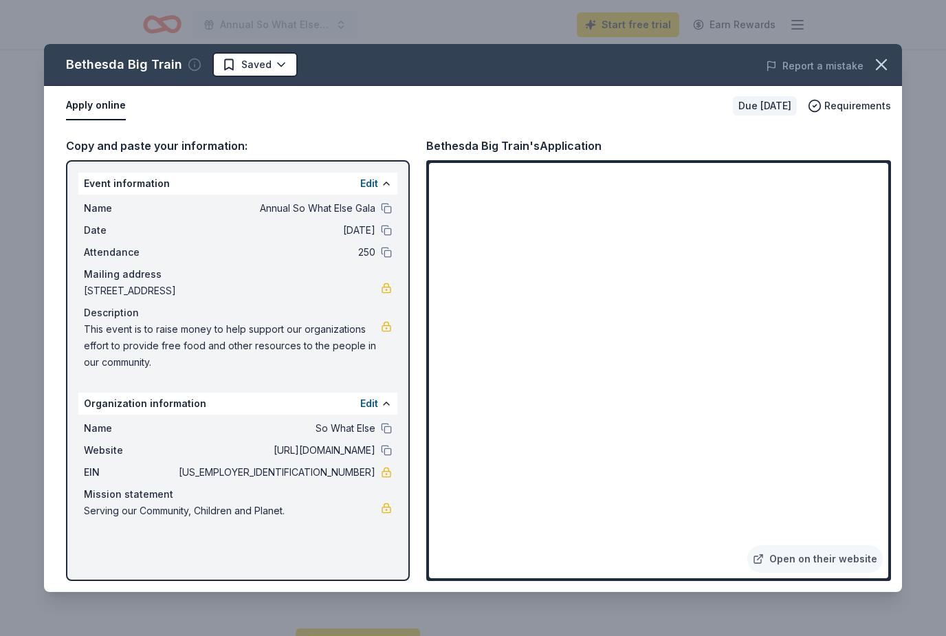
click at [188, 67] on icon "button" at bounding box center [195, 65] width 14 height 14
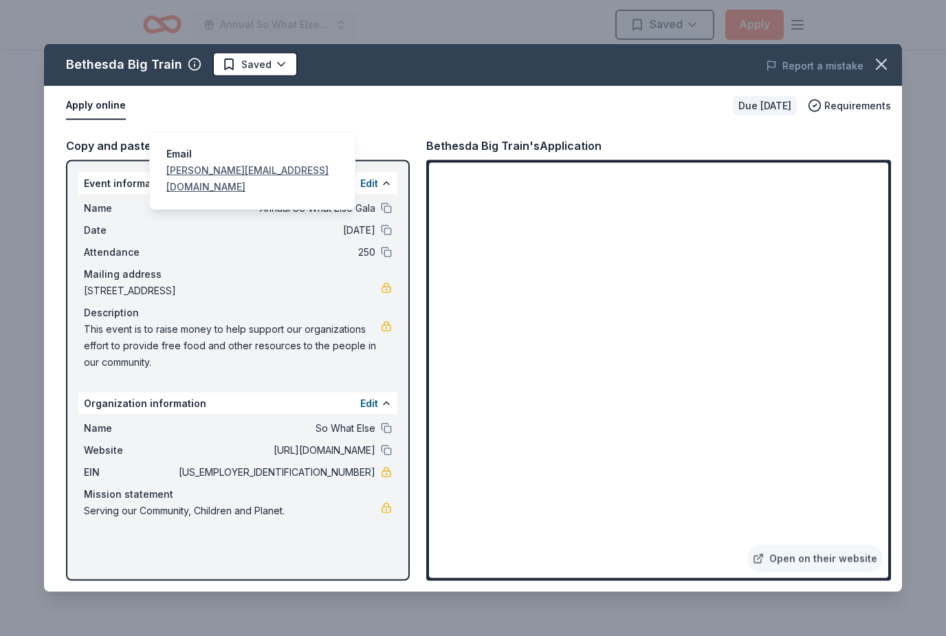
scroll to position [1115, 0]
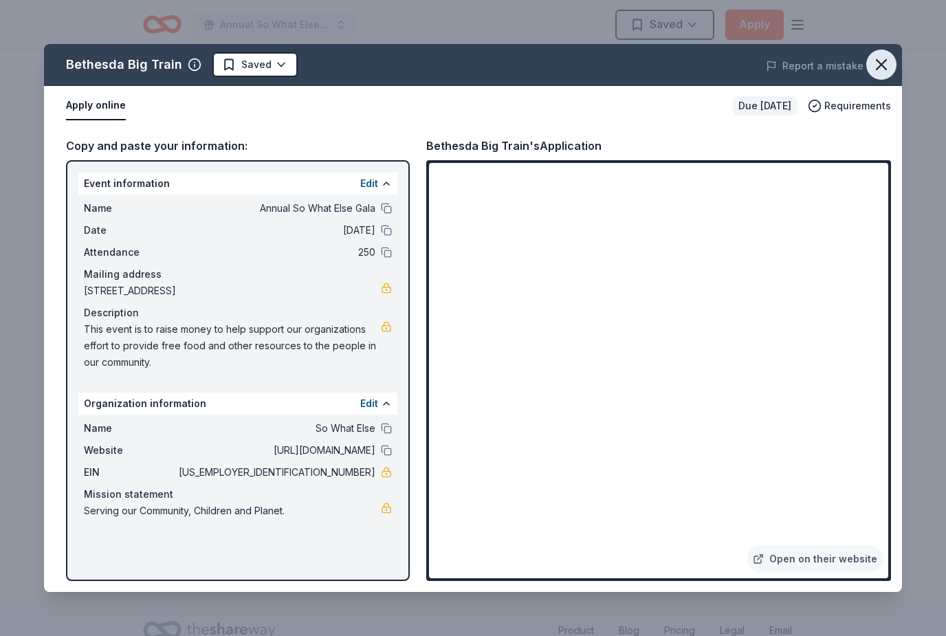
click at [878, 63] on icon "button" at bounding box center [881, 65] width 10 height 10
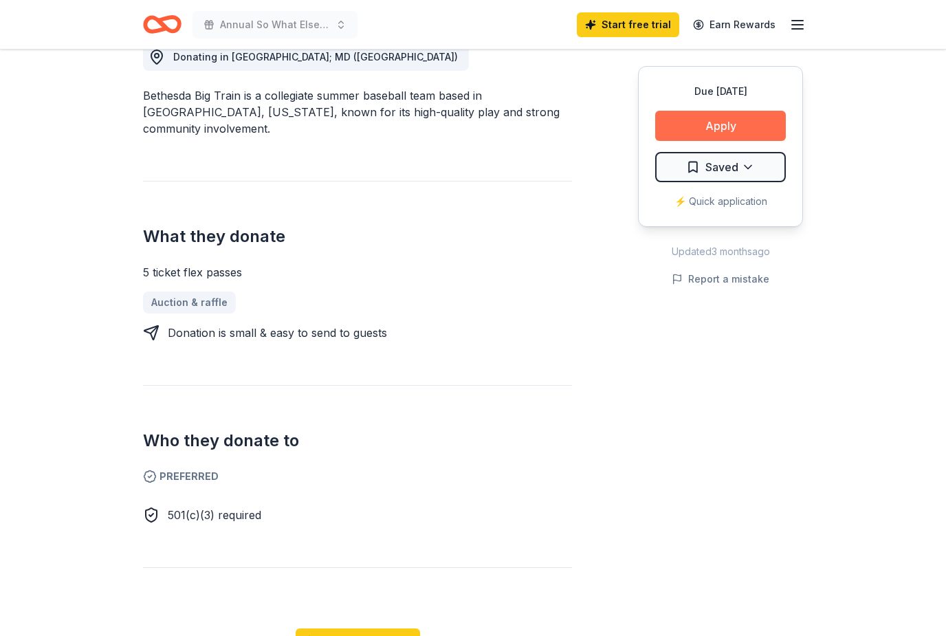
click at [743, 122] on button "Apply" at bounding box center [720, 126] width 131 height 30
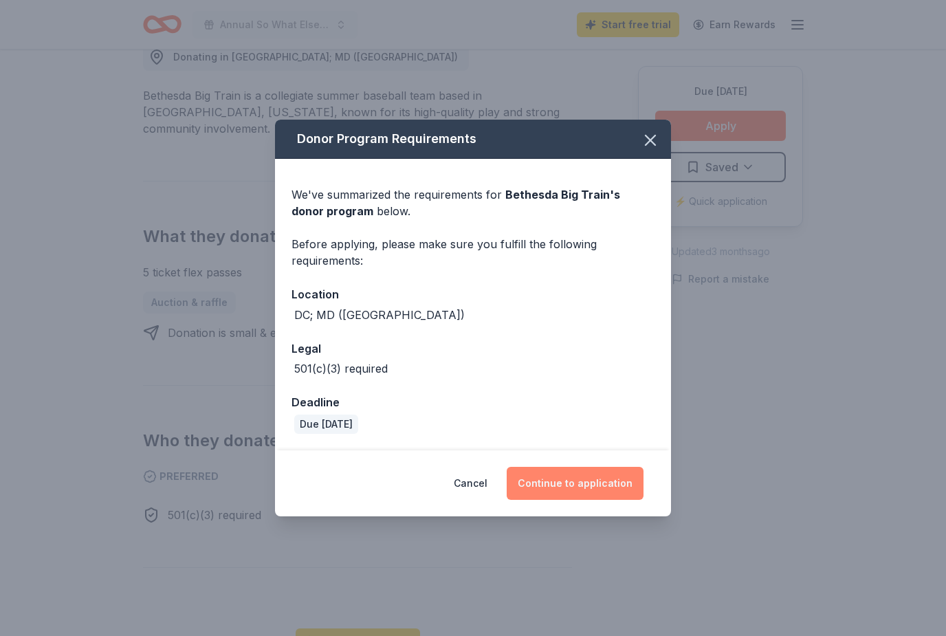
click at [608, 495] on button "Continue to application" at bounding box center [574, 483] width 137 height 33
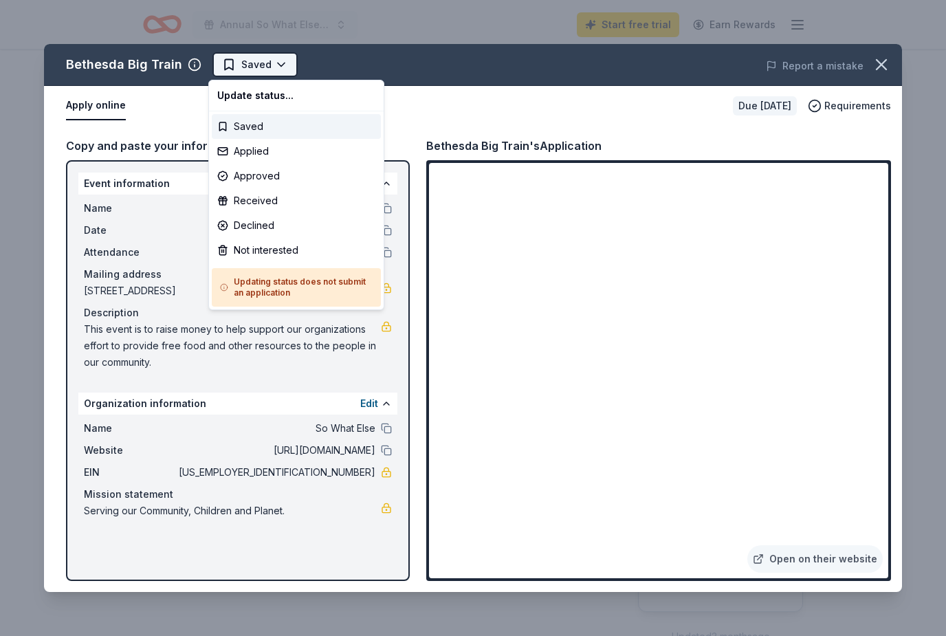
scroll to position [0, 0]
click at [270, 25] on body "Annual So What Else Gala Start free trial Earn Rewards Due in 22 days Share Bet…" at bounding box center [473, 318] width 946 height 636
drag, startPoint x: 467, startPoint y: 144, endPoint x: 458, endPoint y: 142, distance: 9.8
click at [467, 144] on html "Annual So What Else Gala Start free trial Earn Rewards Due in 22 days Share Bet…" at bounding box center [473, 318] width 946 height 636
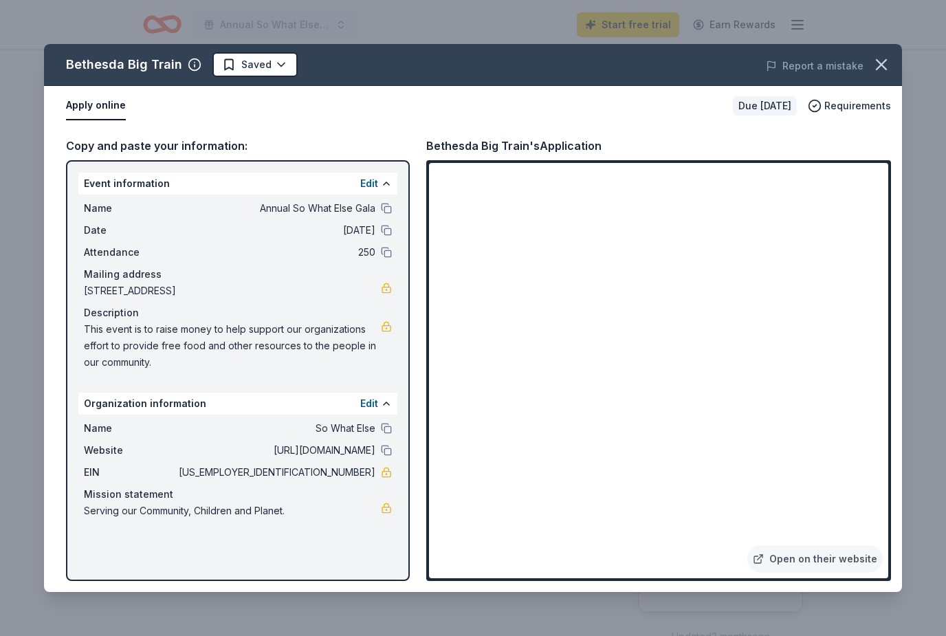
click at [107, 106] on button "Apply online" at bounding box center [96, 105] width 60 height 29
click at [884, 64] on icon "button" at bounding box center [880, 64] width 19 height 19
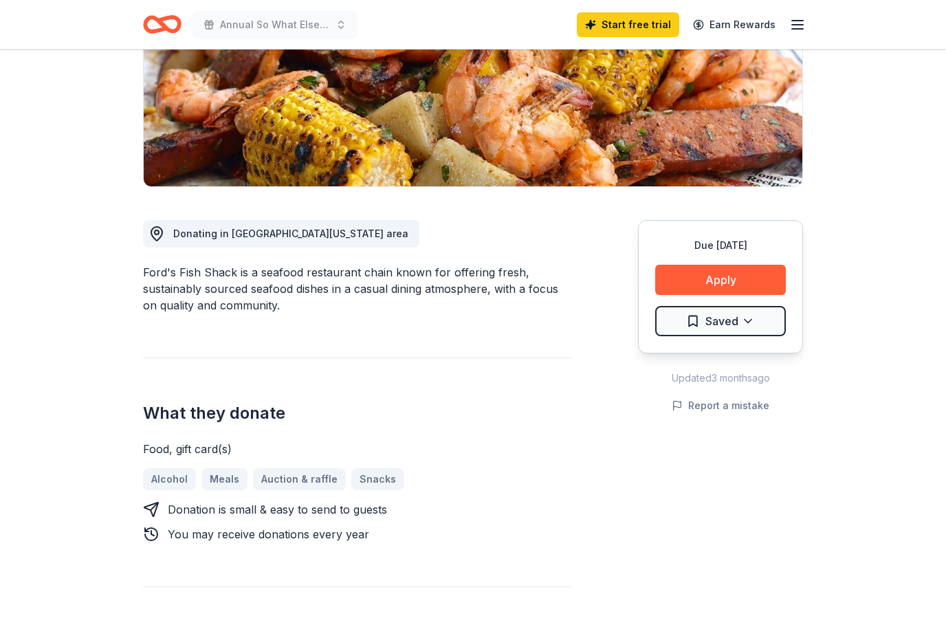
scroll to position [231, 0]
click at [712, 277] on button "Apply" at bounding box center [720, 280] width 131 height 30
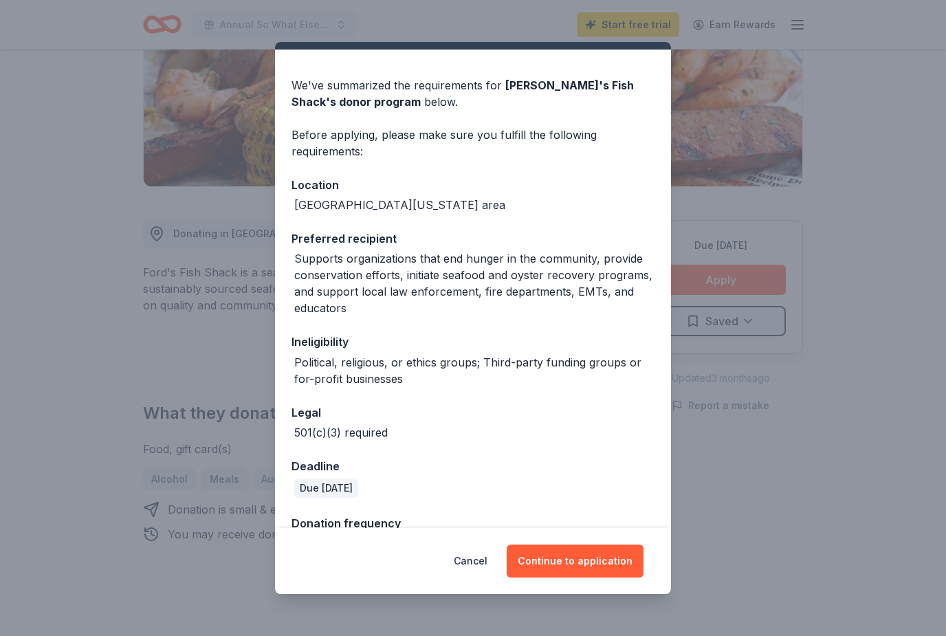
scroll to position [30, 0]
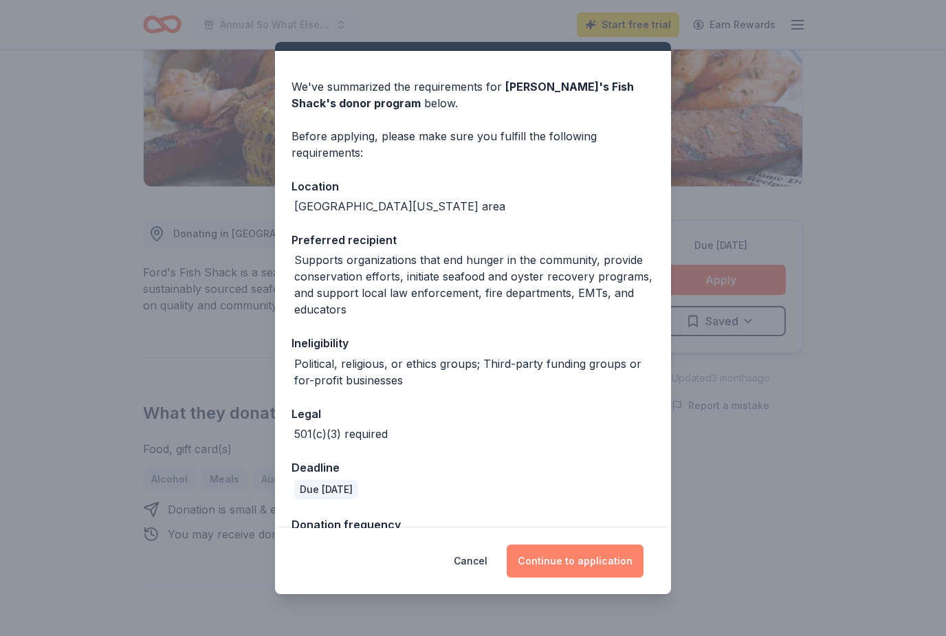
click at [572, 577] on button "Continue to application" at bounding box center [574, 560] width 137 height 33
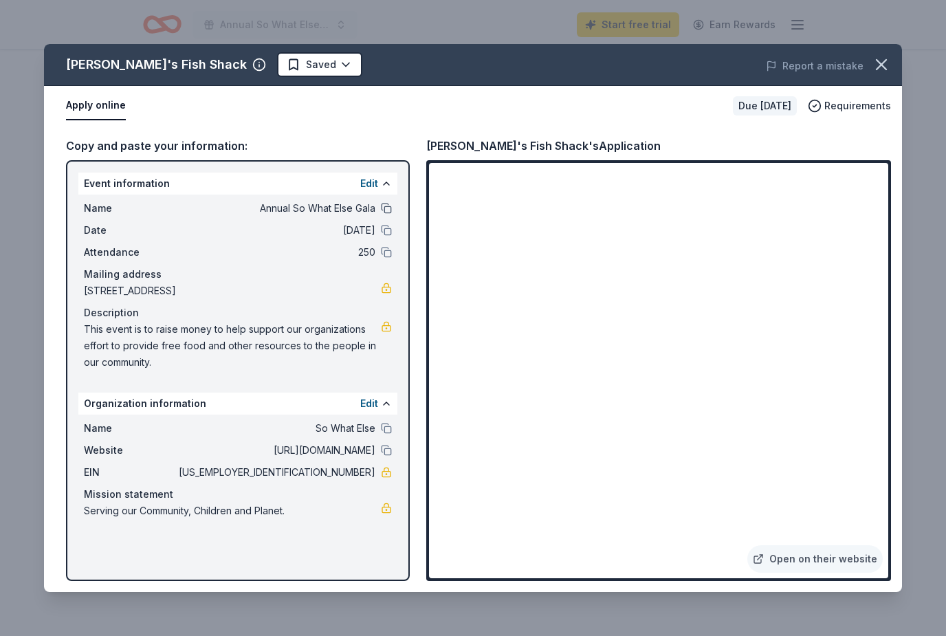
click at [383, 205] on button at bounding box center [386, 208] width 11 height 11
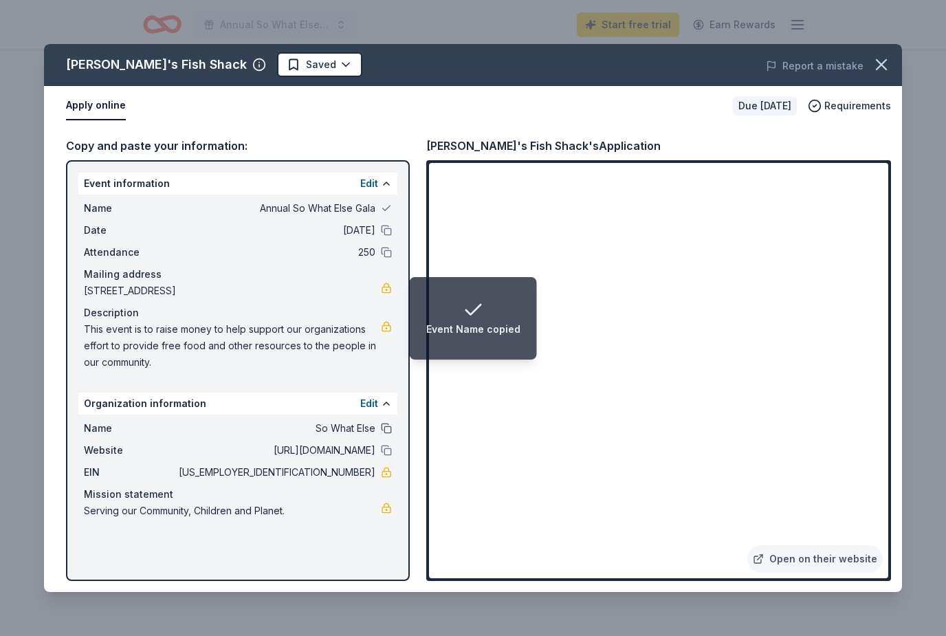
click at [384, 426] on button at bounding box center [386, 428] width 11 height 11
click at [388, 451] on button at bounding box center [386, 450] width 11 height 11
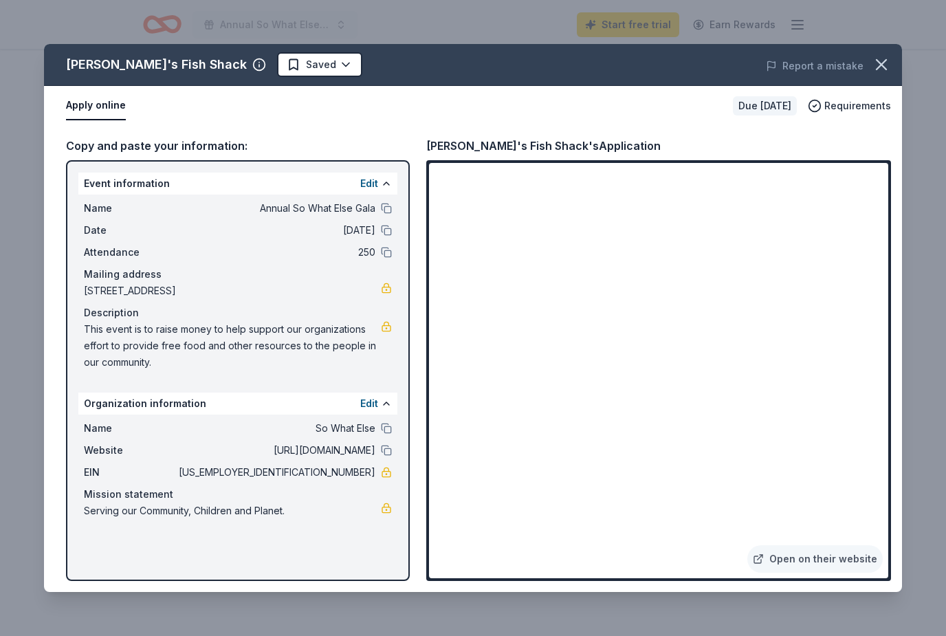
click at [387, 217] on div "Name Annual So What Else Gala Date 11/07/25 Attendance 250 Mailing address 6901…" at bounding box center [237, 284] width 319 height 181
click at [383, 208] on button at bounding box center [386, 208] width 11 height 11
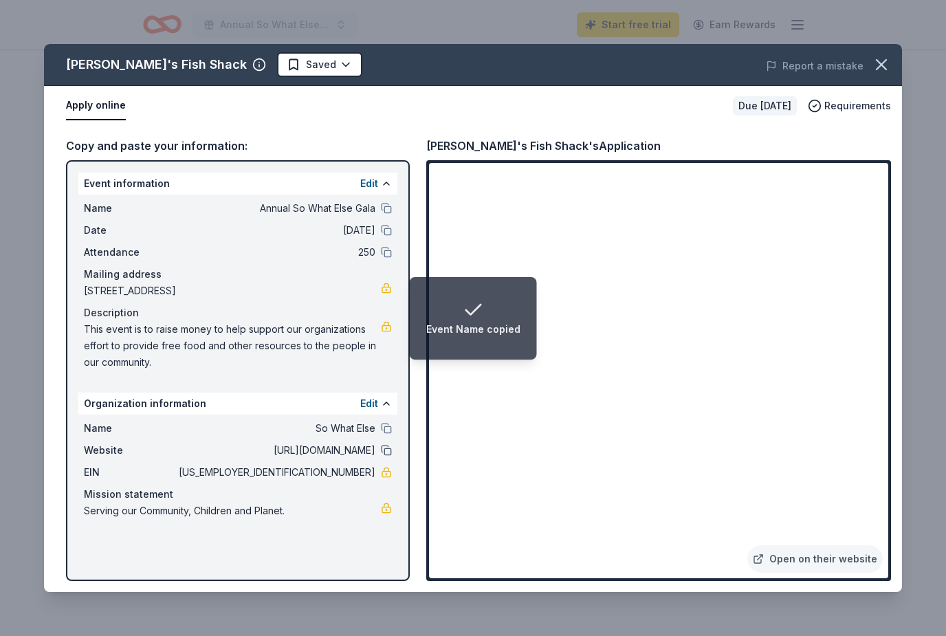
click at [387, 451] on button at bounding box center [386, 450] width 11 height 11
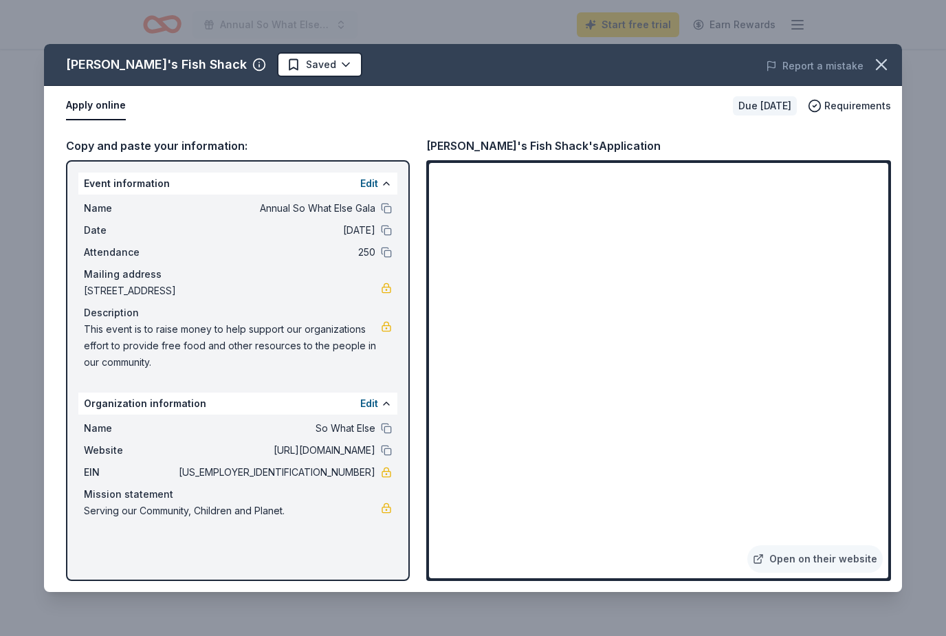
scroll to position [275, 0]
drag, startPoint x: 152, startPoint y: 365, endPoint x: 109, endPoint y: 351, distance: 45.4
click at [108, 351] on span "This event is to raise money to help support our organizations effort to provid…" at bounding box center [232, 345] width 297 height 49
click at [82, 328] on div "Name Annual So What Else Gala Date 11/07/25 Attendance 250 Mailing address 6901…" at bounding box center [237, 284] width 319 height 181
drag, startPoint x: 82, startPoint y: 328, endPoint x: 133, endPoint y: 343, distance: 52.4
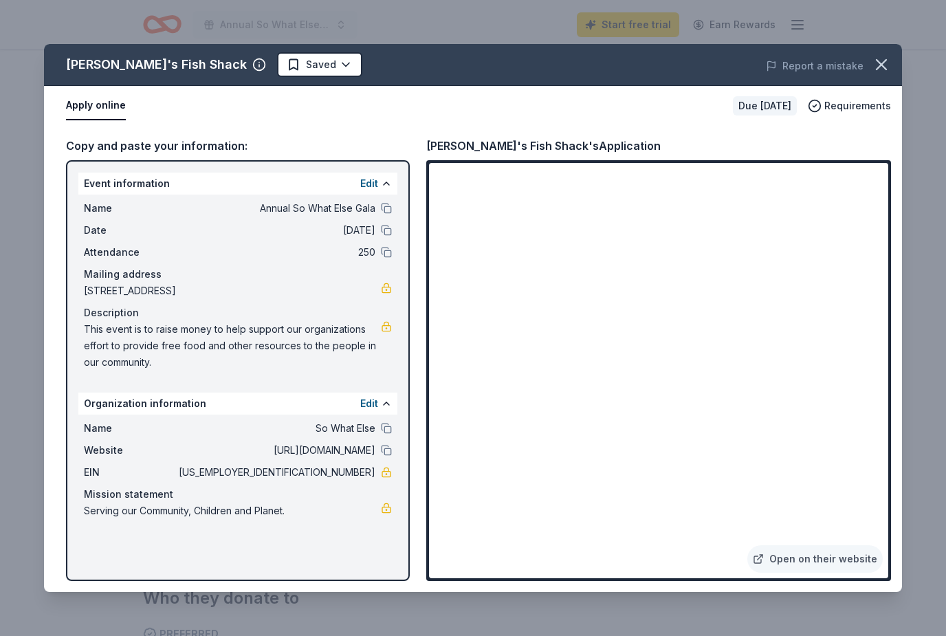
click at [138, 344] on div "Name Annual So What Else Gala Date 11/07/25 Attendance 250 Mailing address 6901…" at bounding box center [237, 284] width 319 height 181
drag, startPoint x: 155, startPoint y: 368, endPoint x: 87, endPoint y: 342, distance: 72.6
click at [101, 347] on span "This event is to raise money to help support our organizations effort to provid…" at bounding box center [232, 345] width 297 height 49
drag, startPoint x: 427, startPoint y: 374, endPoint x: -1, endPoint y: -276, distance: 778.3
click at [0, 0] on html "Annual So What Else Gala Start free trial Earn Rewards Due in 24 days Share For…" at bounding box center [473, 43] width 946 height 636
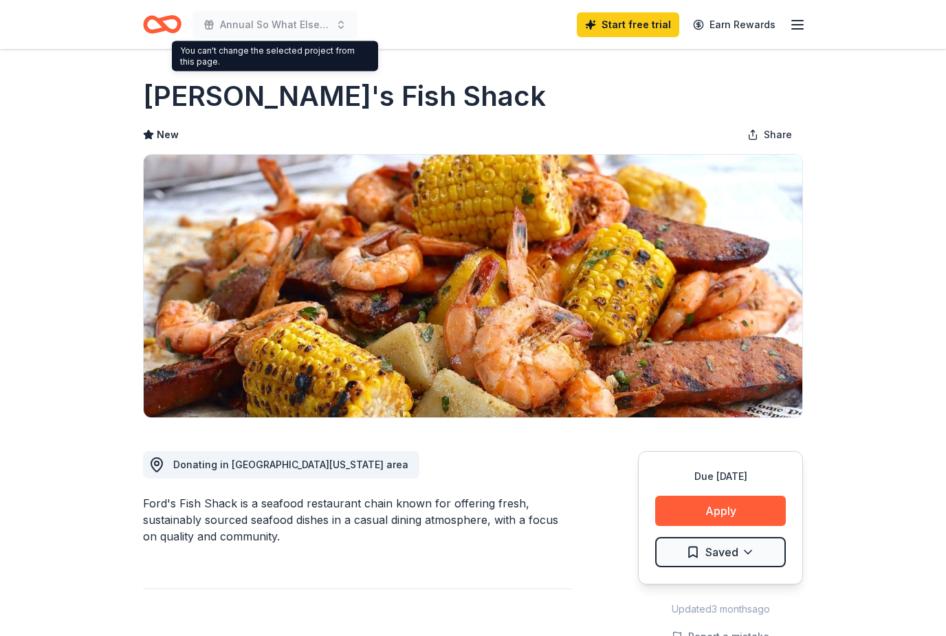
scroll to position [275, 0]
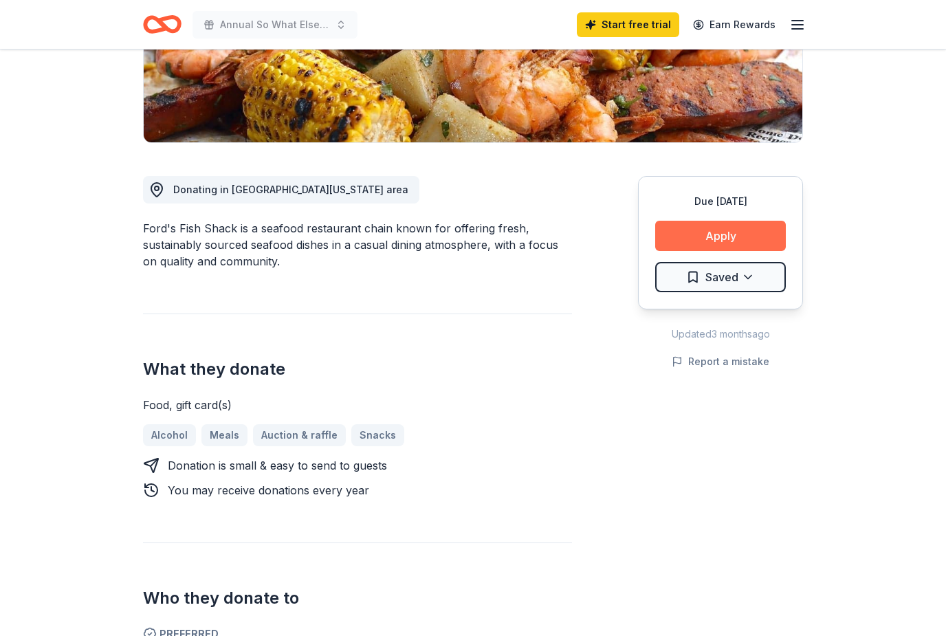
click at [737, 247] on button "Apply" at bounding box center [720, 236] width 131 height 30
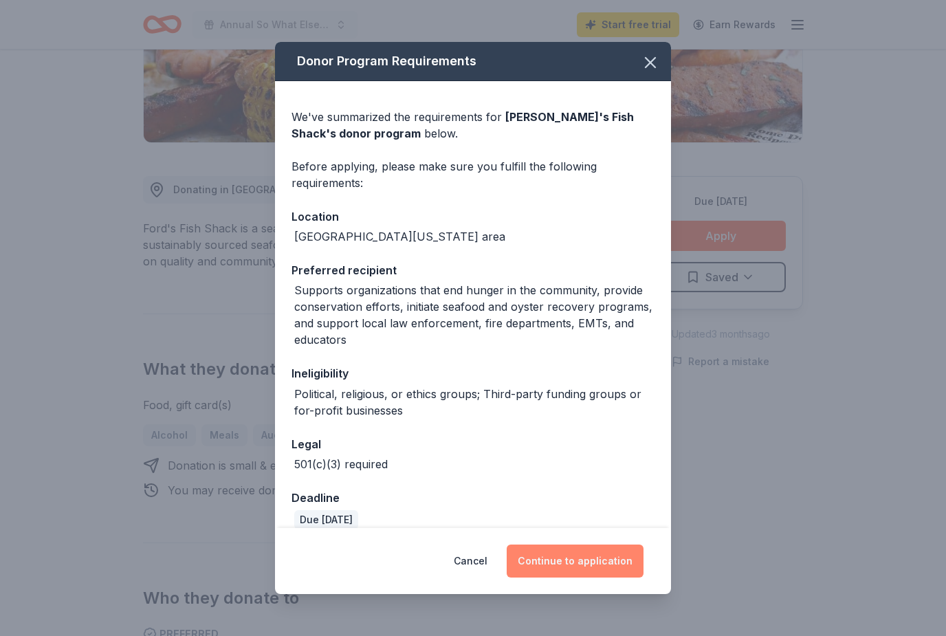
click at [614, 568] on button "Continue to application" at bounding box center [574, 560] width 137 height 33
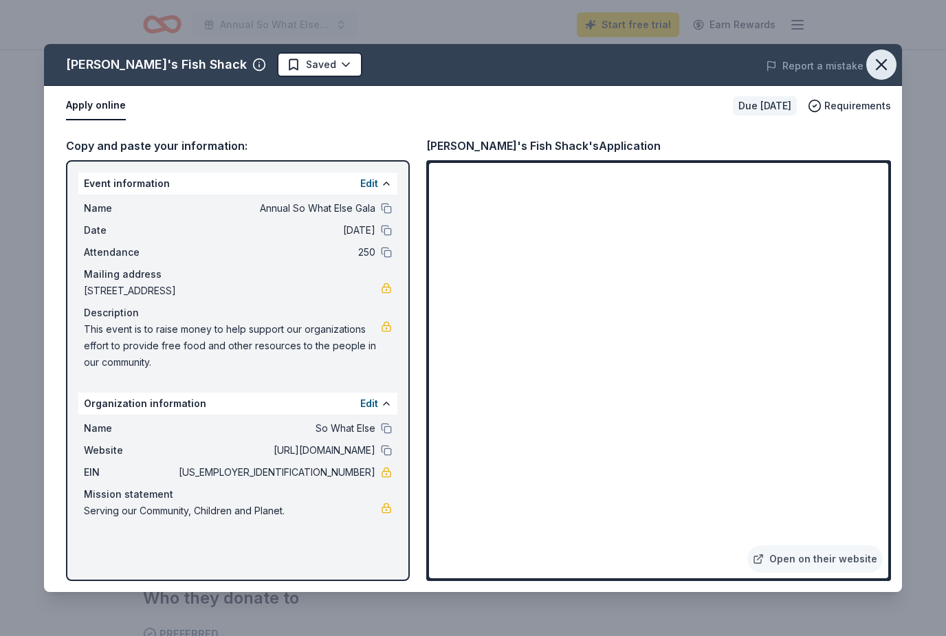
click at [877, 72] on icon "button" at bounding box center [880, 64] width 19 height 19
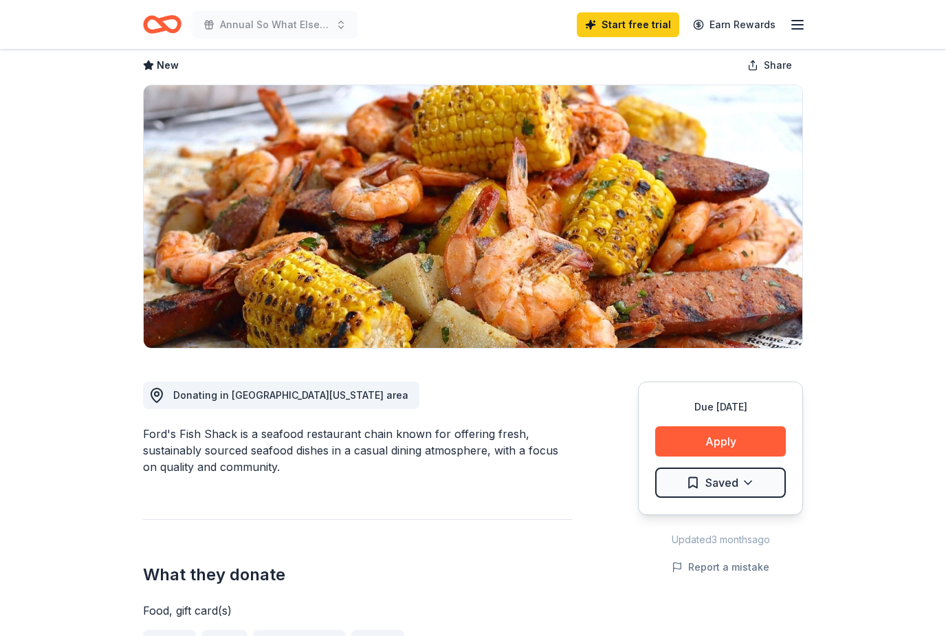
scroll to position [67, 0]
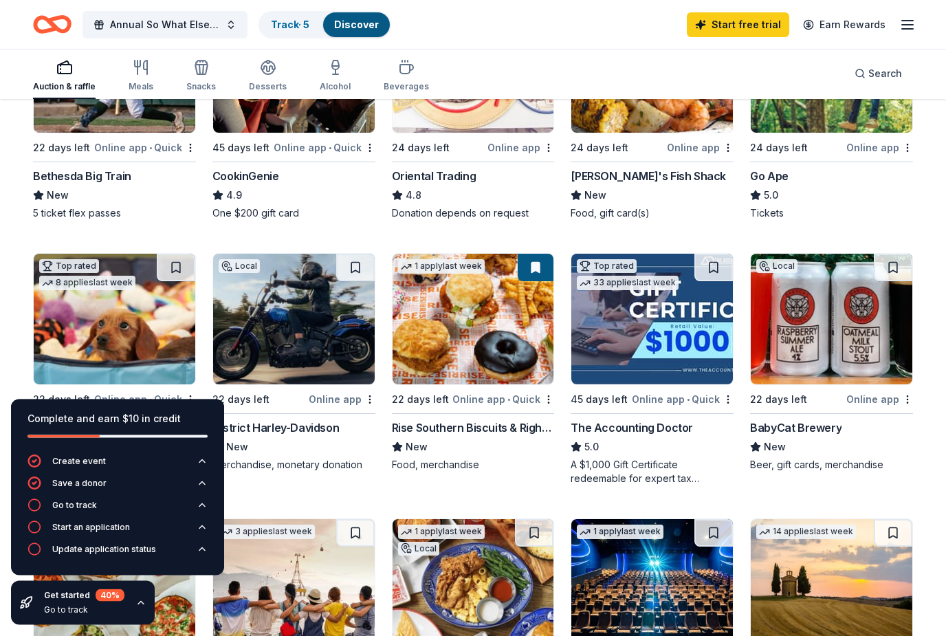
scroll to position [251, 0]
click at [163, 335] on img at bounding box center [114, 319] width 161 height 131
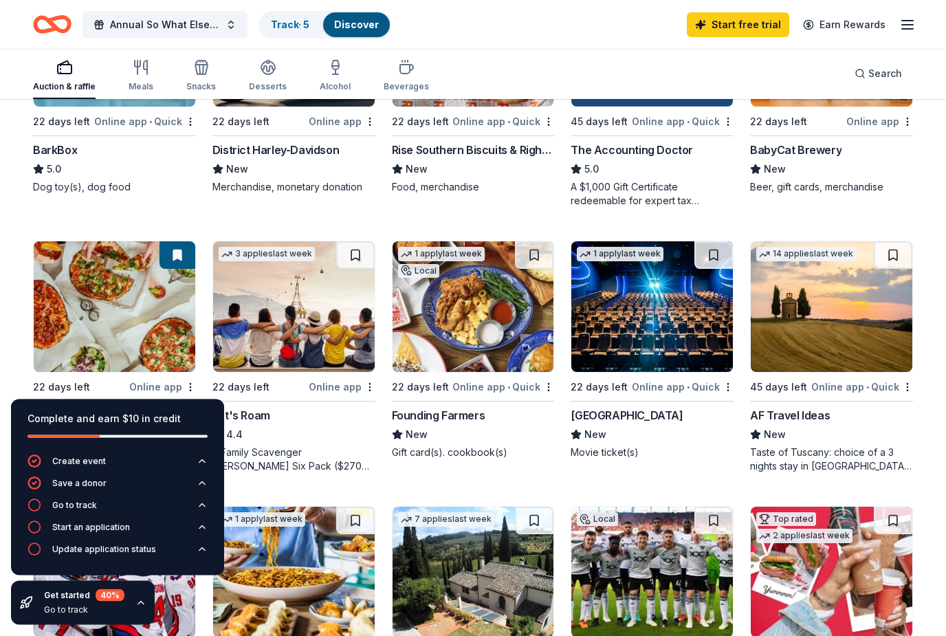
scroll to position [529, 0]
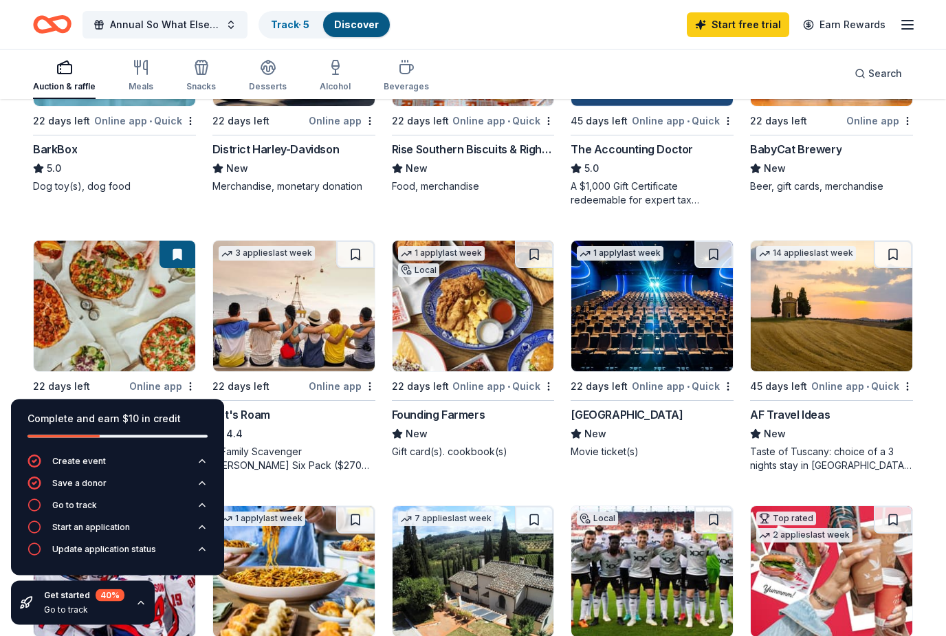
click at [159, 319] on img at bounding box center [114, 306] width 161 height 131
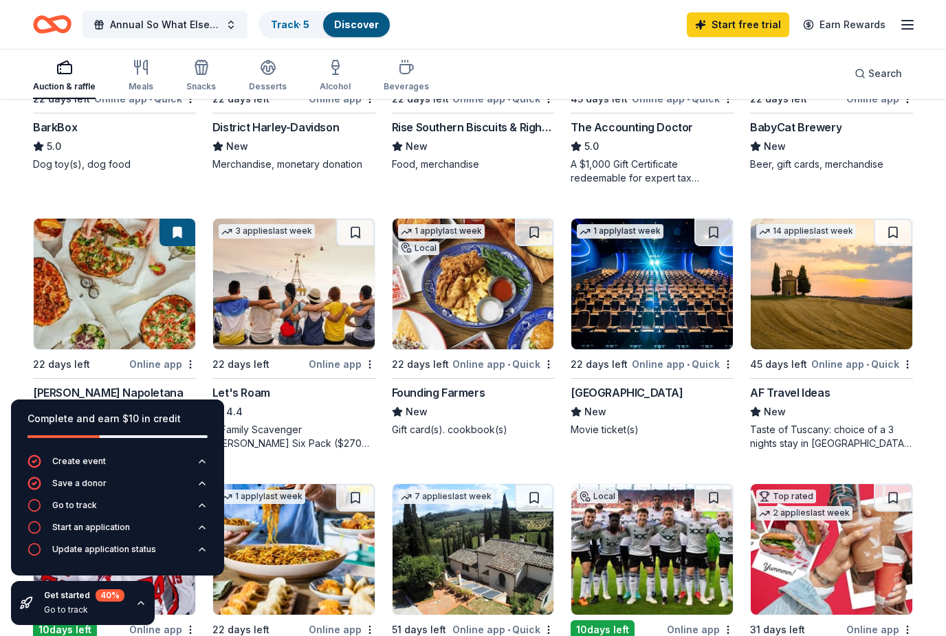
click at [521, 307] on img at bounding box center [472, 284] width 161 height 131
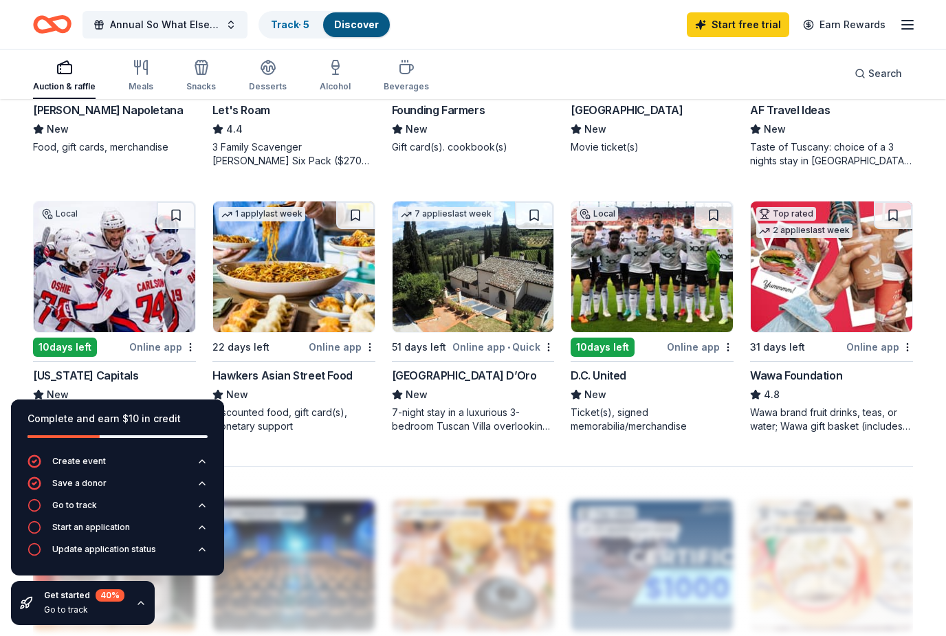
scroll to position [832, 0]
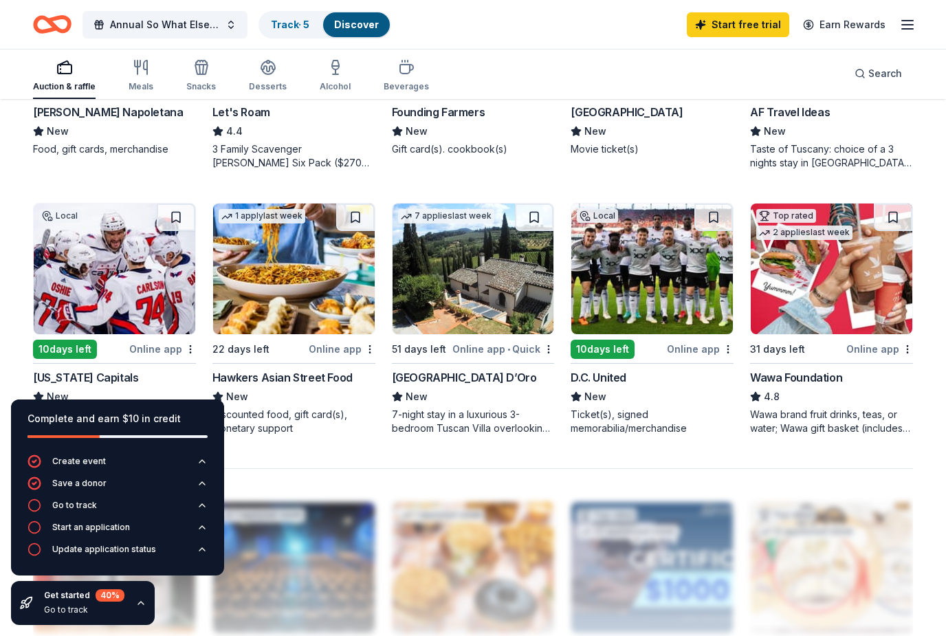
click at [78, 306] on img at bounding box center [114, 268] width 161 height 131
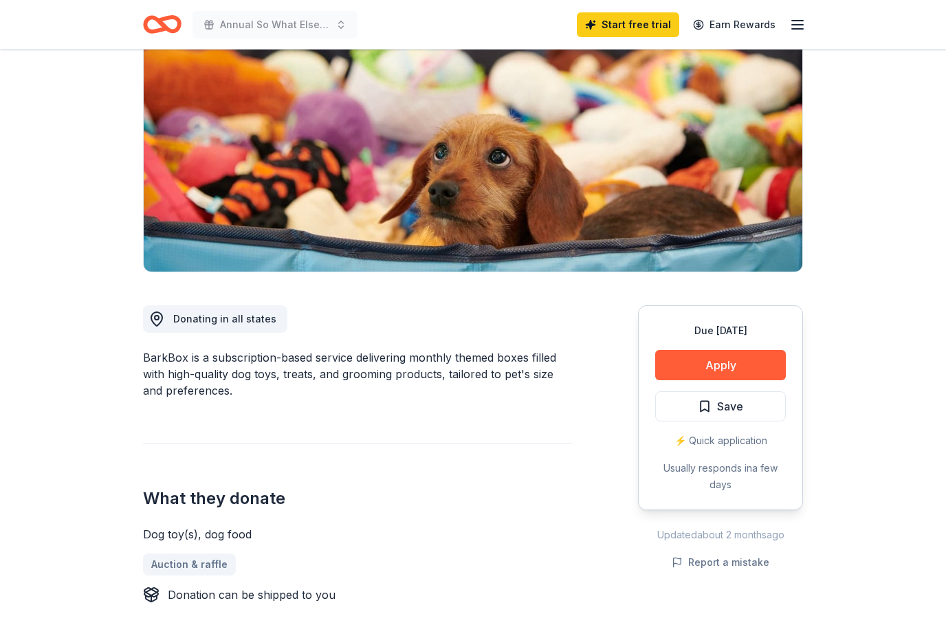
scroll to position [147, 0]
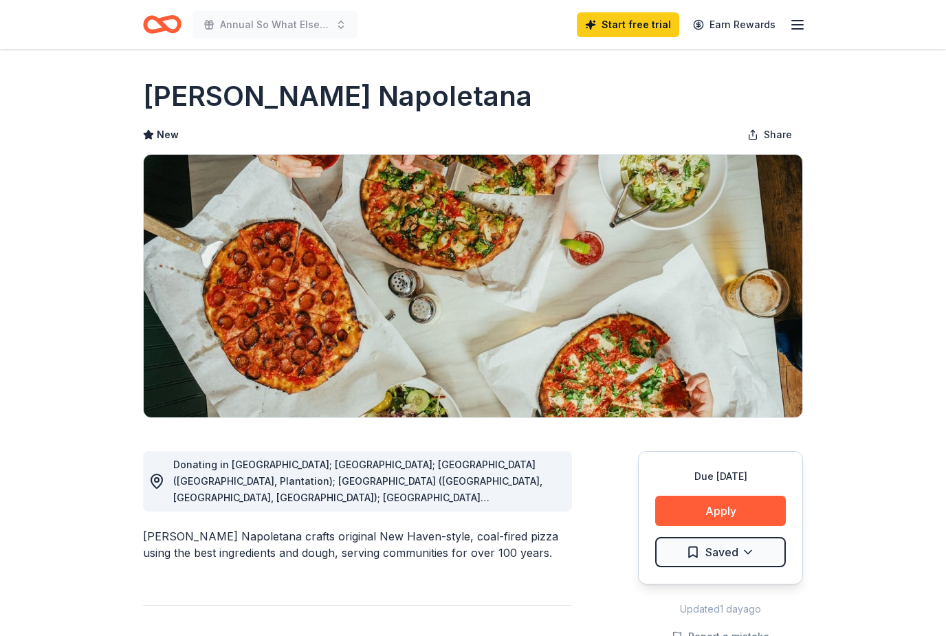
drag, startPoint x: 138, startPoint y: 98, endPoint x: 572, endPoint y: 91, distance: 433.6
click at [567, 87] on div "[PERSON_NAME] Napoletana" at bounding box center [473, 96] width 660 height 38
drag, startPoint x: 561, startPoint y: 96, endPoint x: 137, endPoint y: 102, distance: 424.7
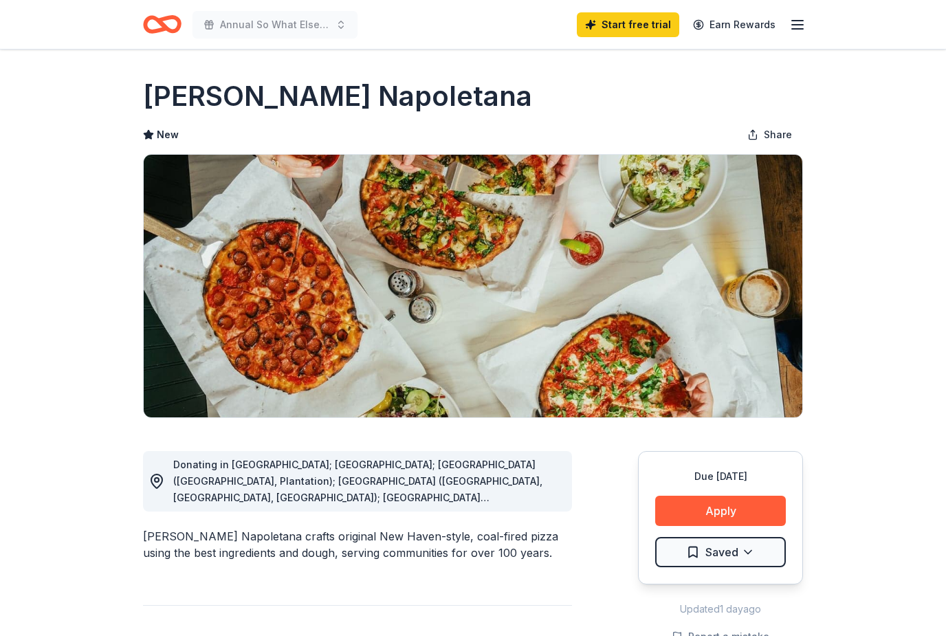
drag, startPoint x: 144, startPoint y: 94, endPoint x: 506, endPoint y: 104, distance: 362.3
click at [512, 106] on h1 "[PERSON_NAME] Napoletana" at bounding box center [337, 96] width 389 height 38
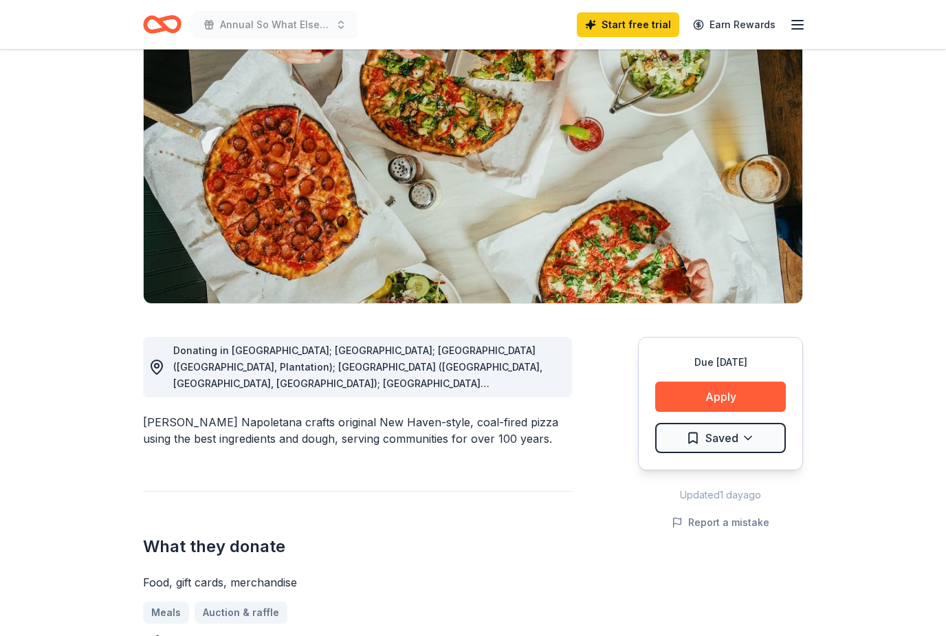
scroll to position [123, 0]
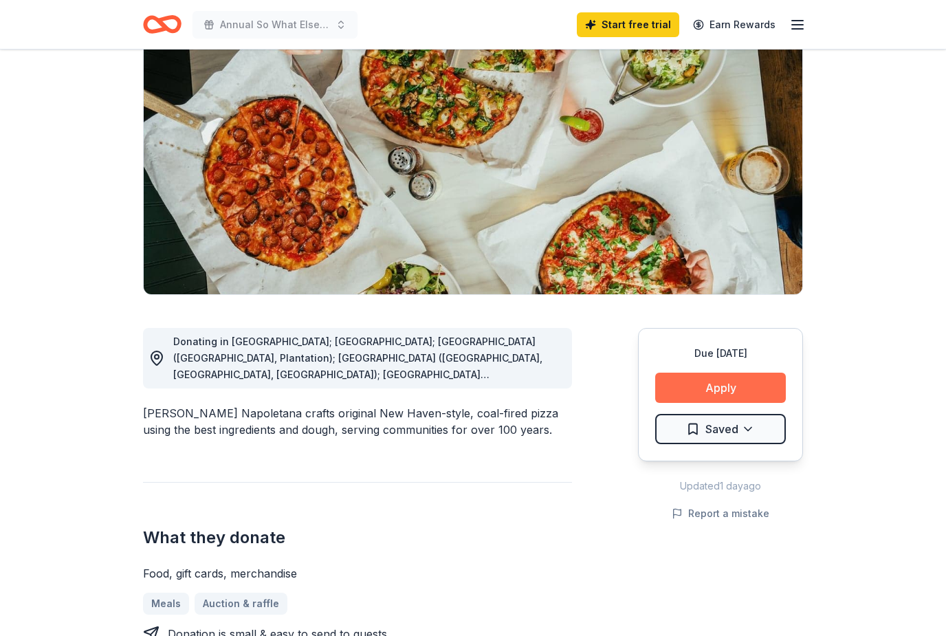
click at [731, 387] on button "Apply" at bounding box center [720, 387] width 131 height 30
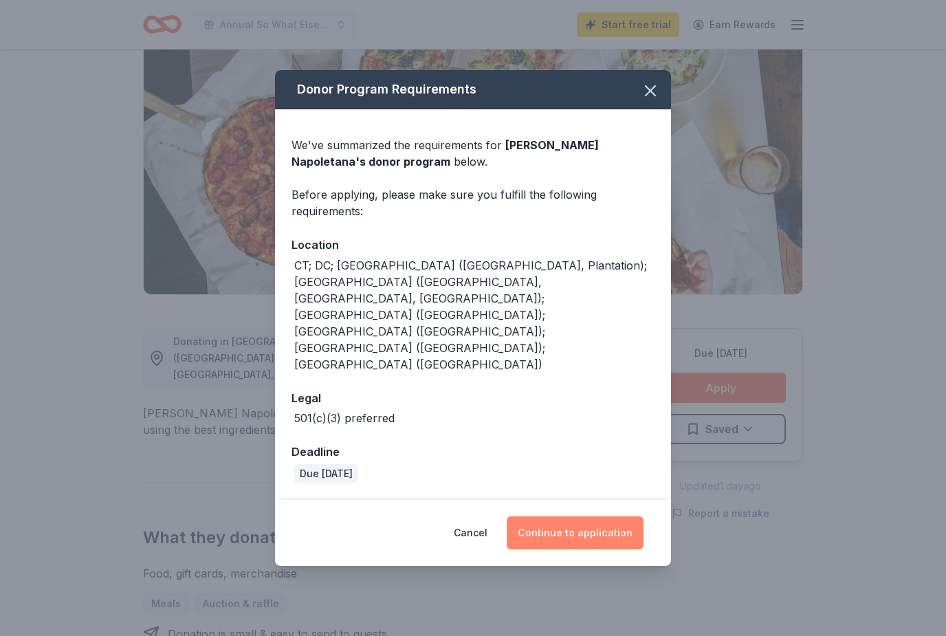
click at [607, 517] on button "Continue to application" at bounding box center [574, 532] width 137 height 33
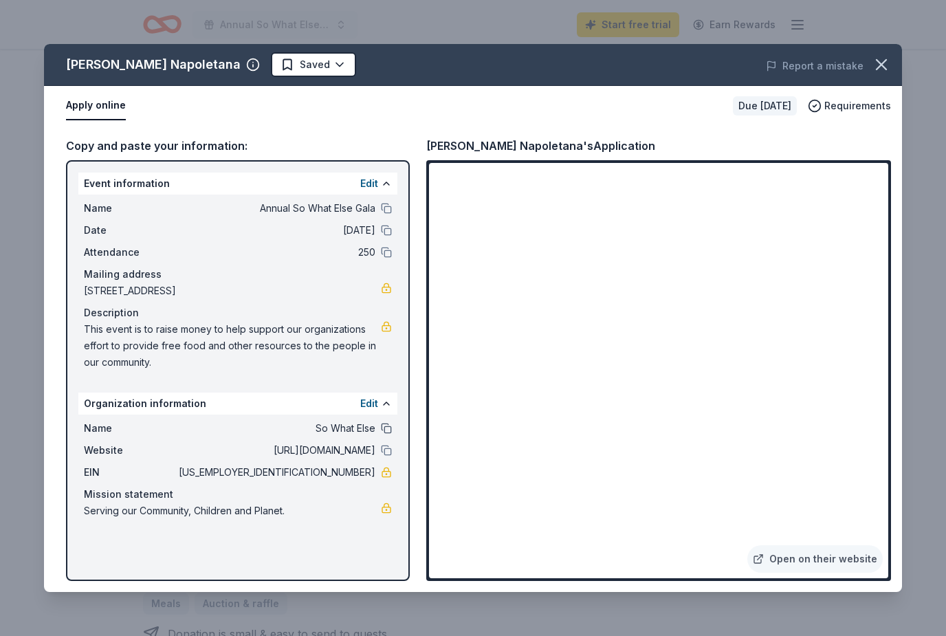
click at [384, 429] on button at bounding box center [386, 428] width 11 height 11
click at [386, 203] on button at bounding box center [386, 208] width 11 height 11
drag, startPoint x: 423, startPoint y: 145, endPoint x: 594, endPoint y: 146, distance: 171.8
click at [595, 146] on div "Copy and paste your information: Event information Edit Name Annual So What Els…" at bounding box center [473, 359] width 858 height 466
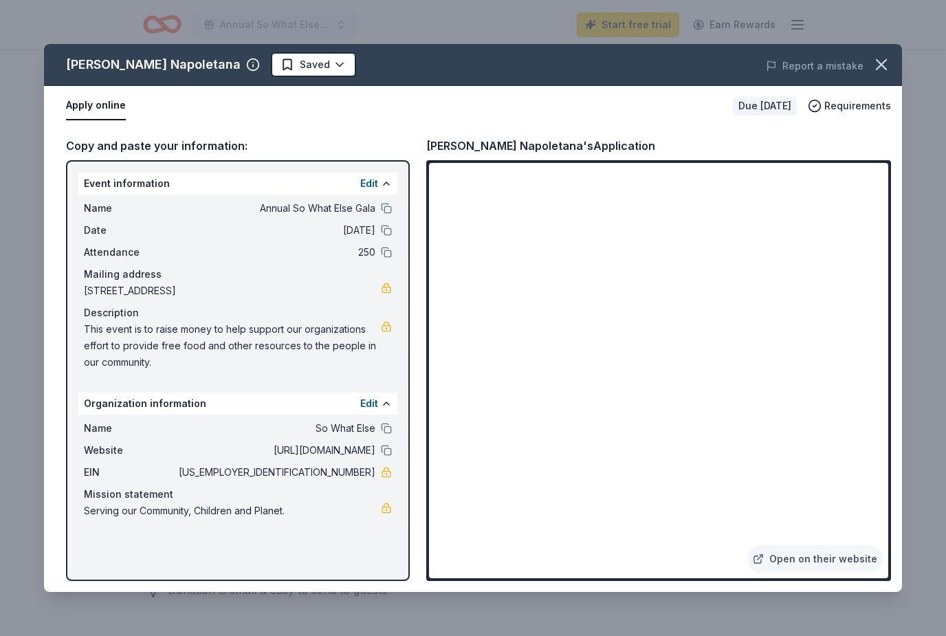
drag, startPoint x: 592, startPoint y: 144, endPoint x: 429, endPoint y: 141, distance: 162.9
click at [429, 141] on div "[PERSON_NAME] Napoletana's Application" at bounding box center [540, 146] width 229 height 18
click at [884, 62] on icon "button" at bounding box center [881, 65] width 10 height 10
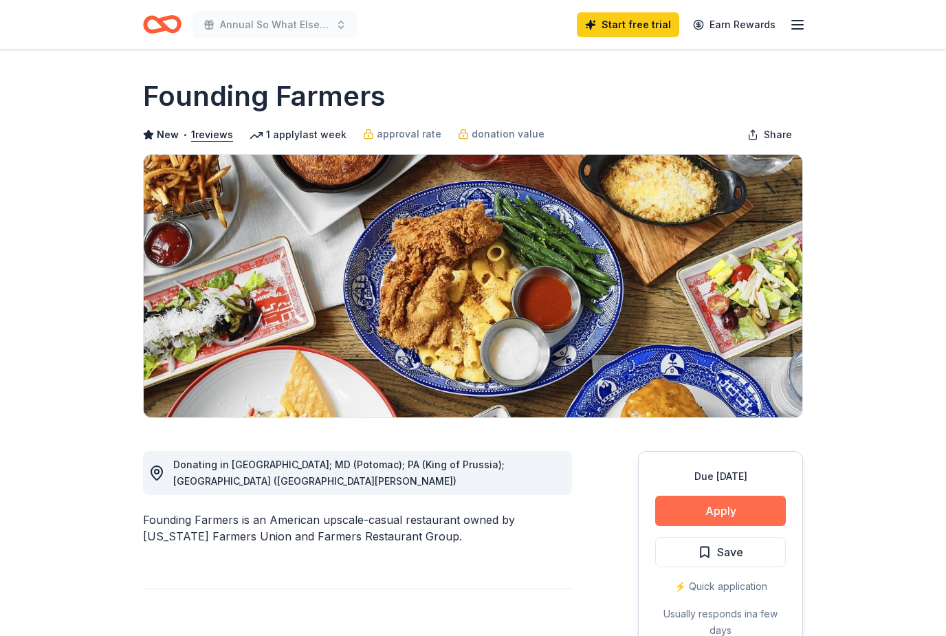
click at [730, 513] on button "Apply" at bounding box center [720, 510] width 131 height 30
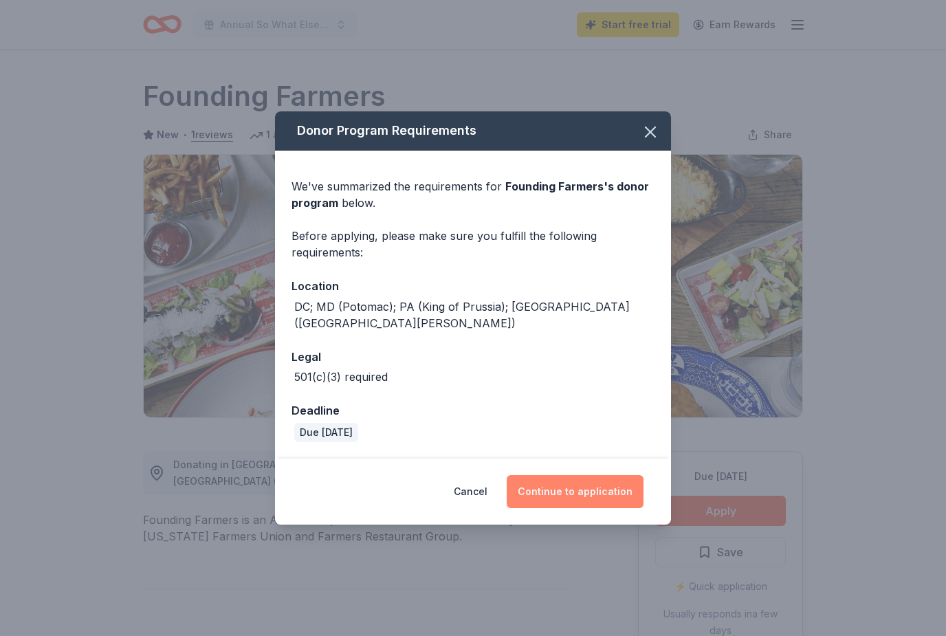
click at [605, 480] on button "Continue to application" at bounding box center [574, 491] width 137 height 33
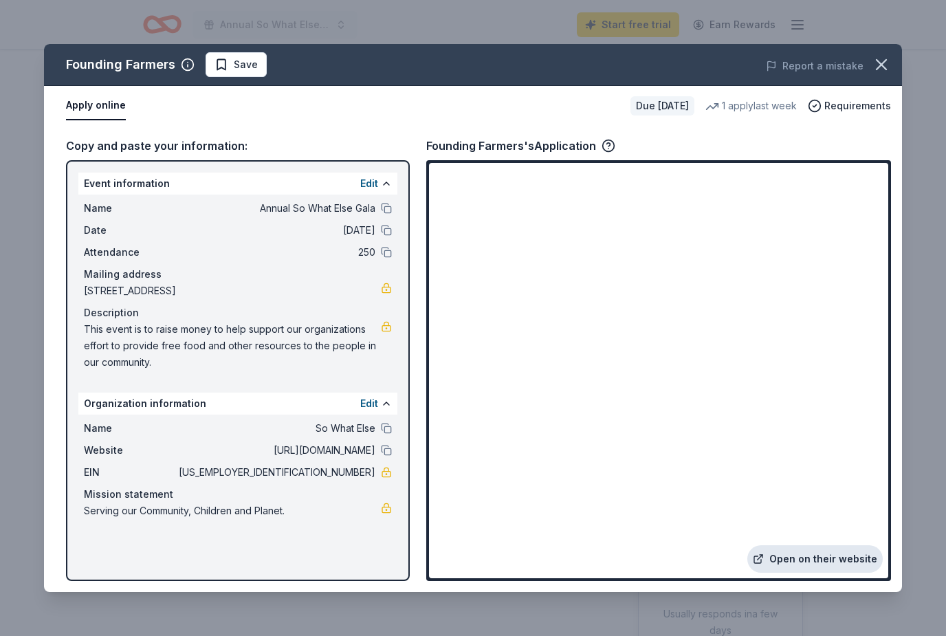
click at [828, 559] on link "Open on their website" at bounding box center [814, 558] width 135 height 27
click at [884, 54] on button "button" at bounding box center [881, 64] width 30 height 30
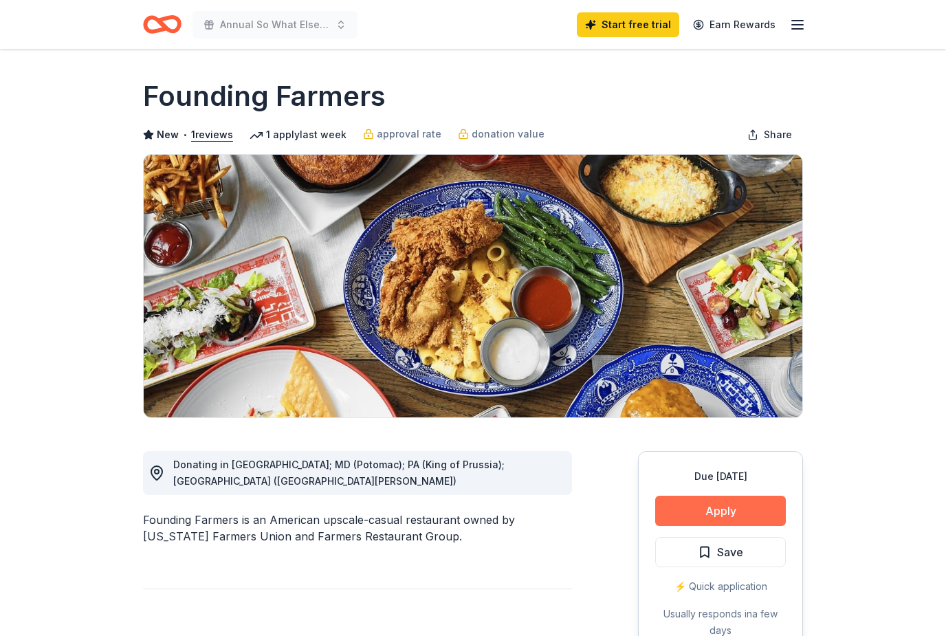
click at [712, 507] on button "Apply" at bounding box center [720, 510] width 131 height 30
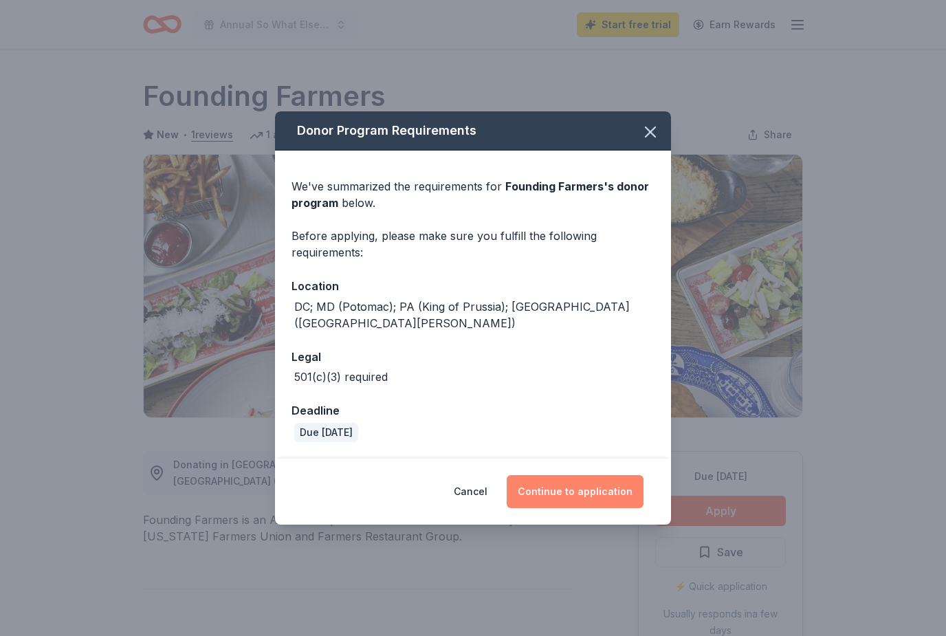
click at [565, 493] on button "Continue to application" at bounding box center [574, 491] width 137 height 33
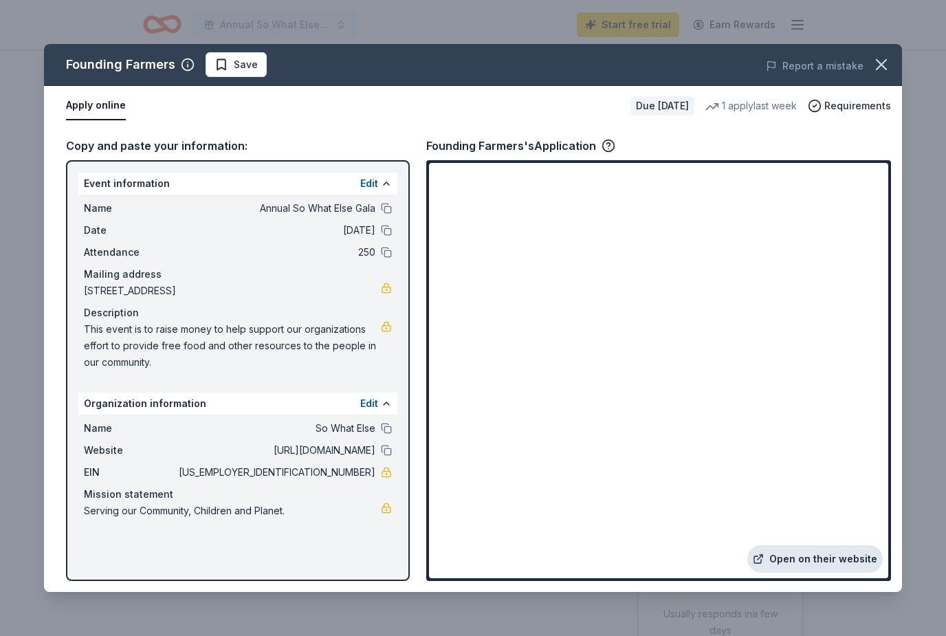
click at [820, 556] on link "Open on their website" at bounding box center [814, 558] width 135 height 27
click at [873, 74] on icon "button" at bounding box center [880, 64] width 19 height 19
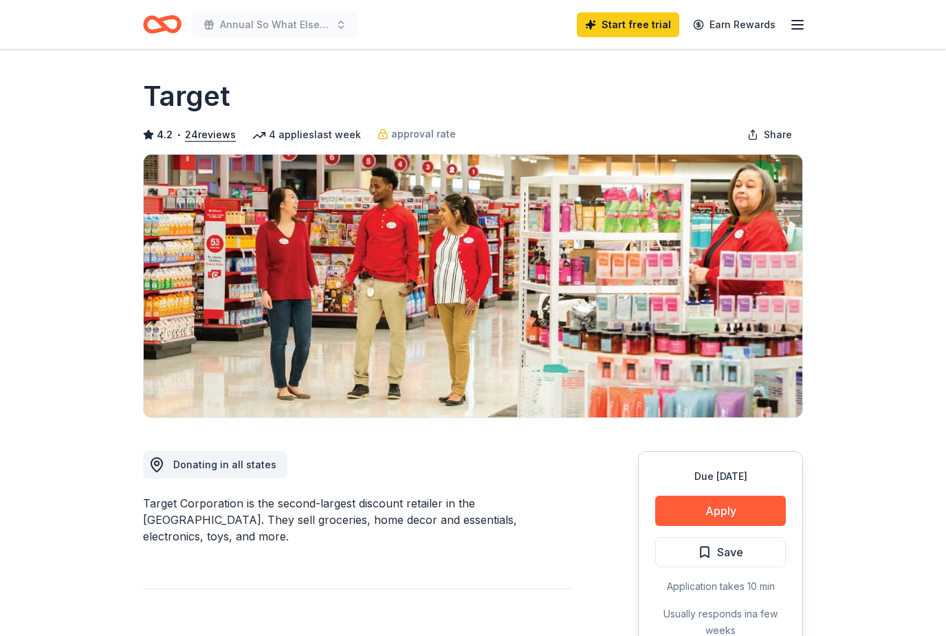
scroll to position [623, 0]
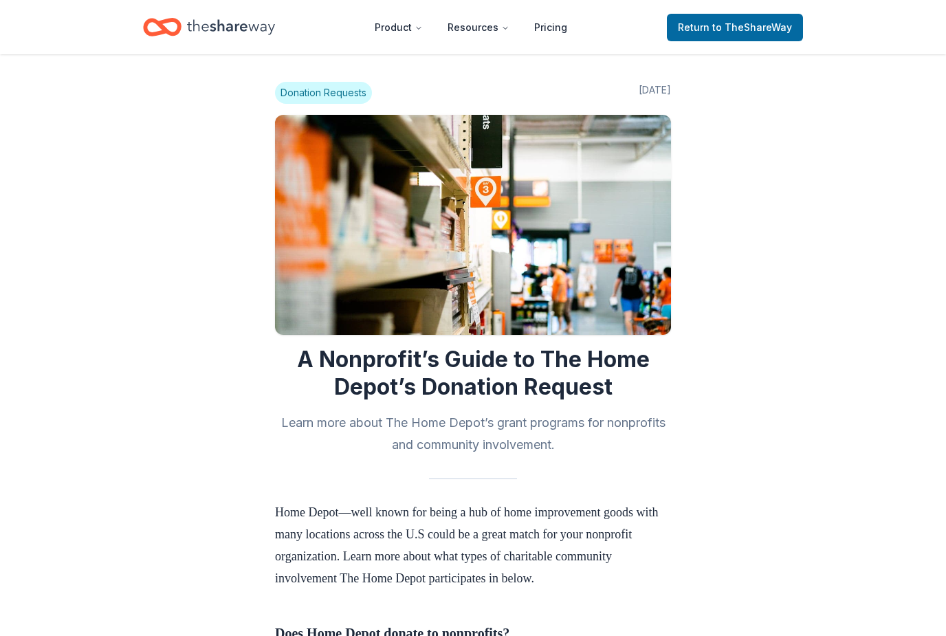
scroll to position [920, 0]
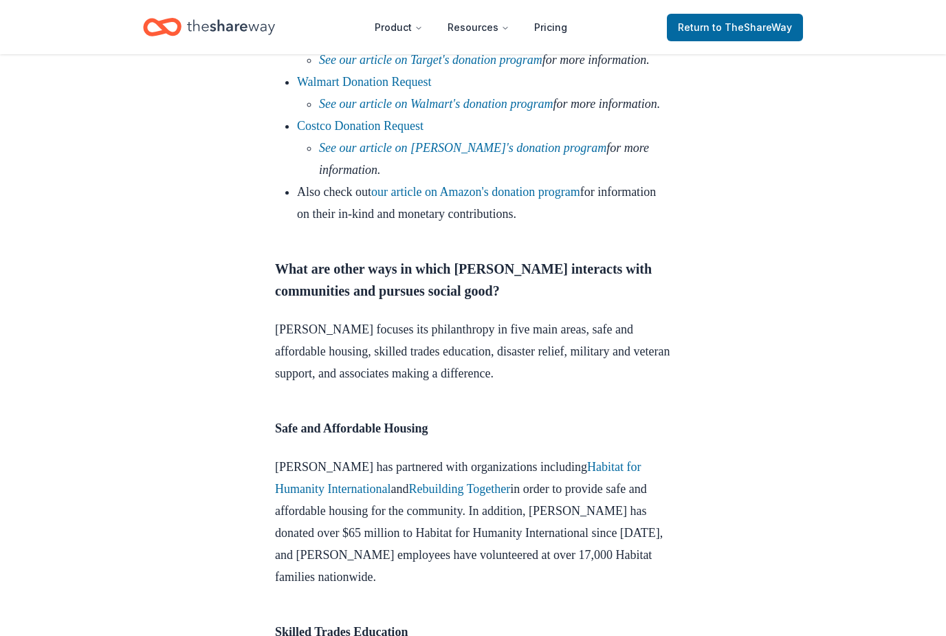
scroll to position [1526, 0]
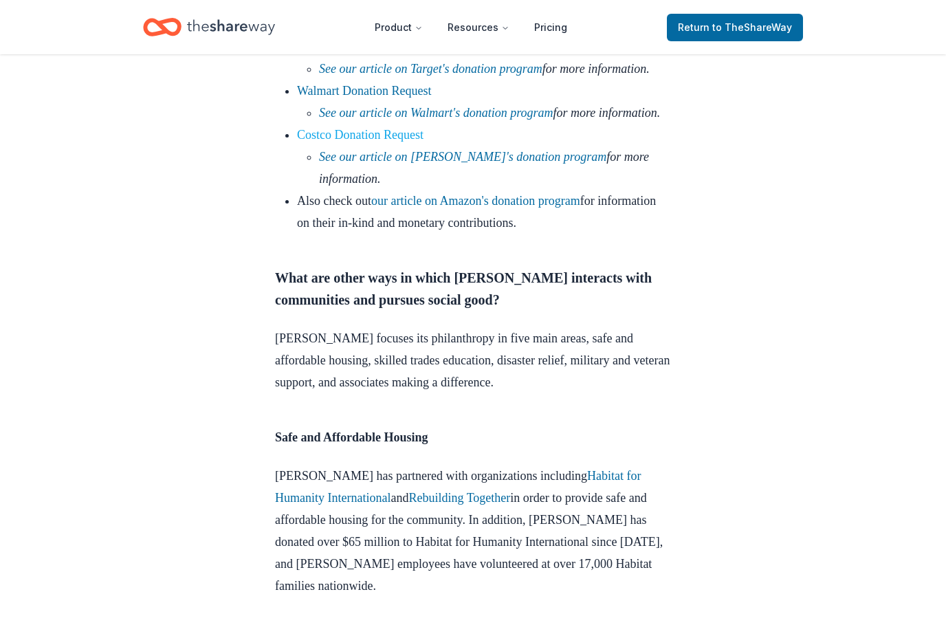
click at [370, 142] on link "Costco Donation Request" at bounding box center [360, 135] width 126 height 14
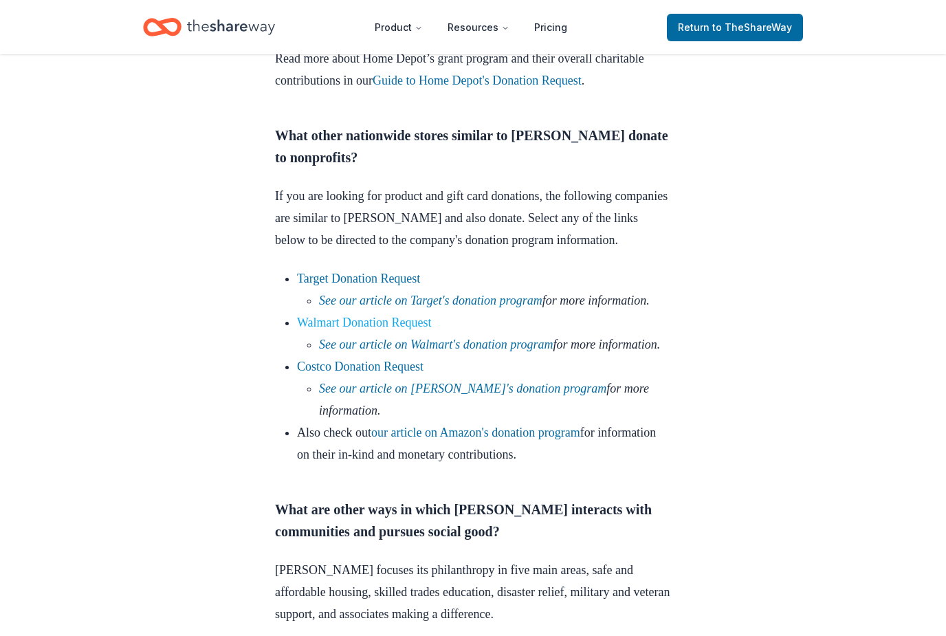
scroll to position [1281, 0]
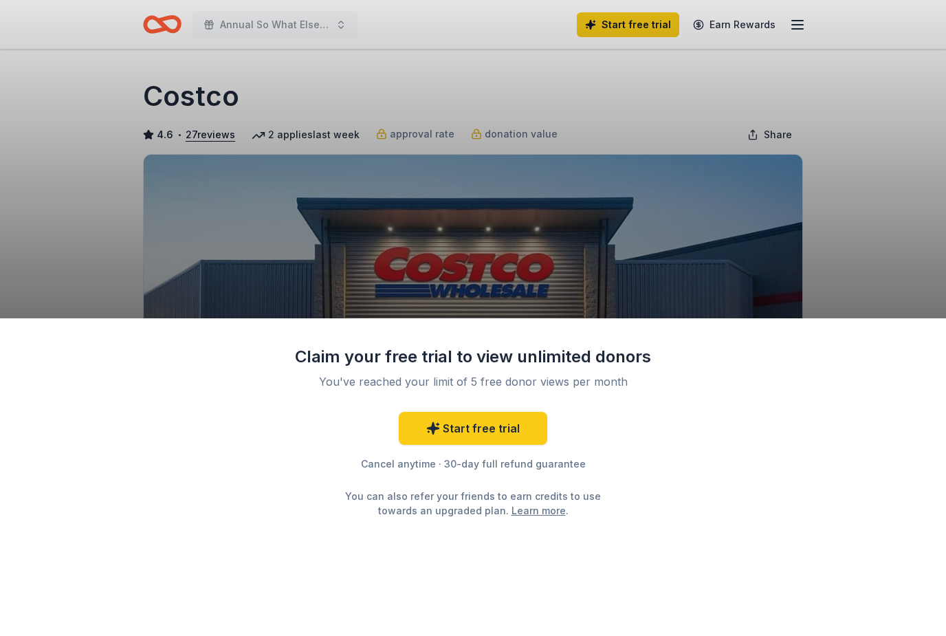
click at [386, 226] on div "Claim your free trial to view unlimited donors You've reached your limit of 5 f…" at bounding box center [473, 318] width 946 height 636
